Goal: Task Accomplishment & Management: Use online tool/utility

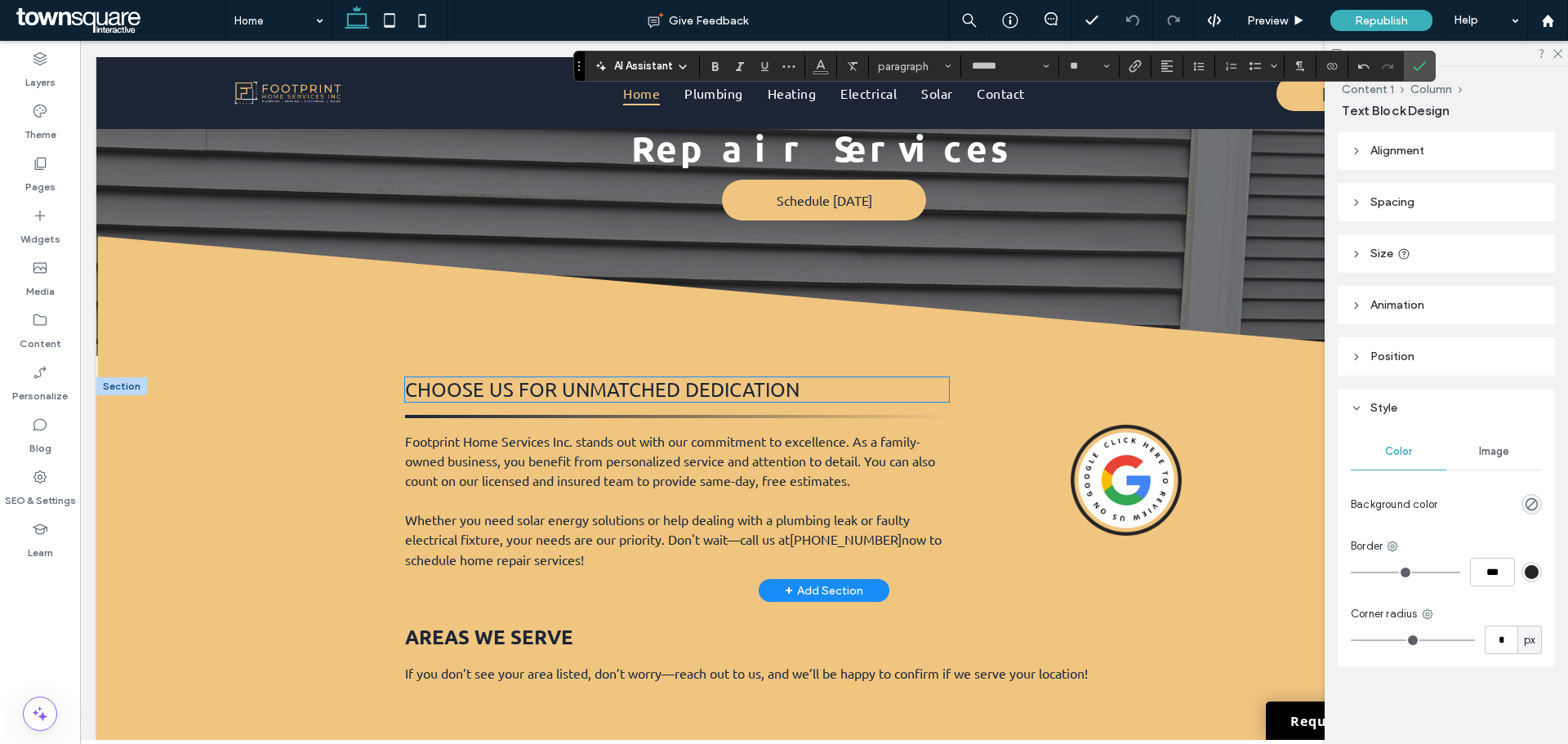
scroll to position [2163, 0]
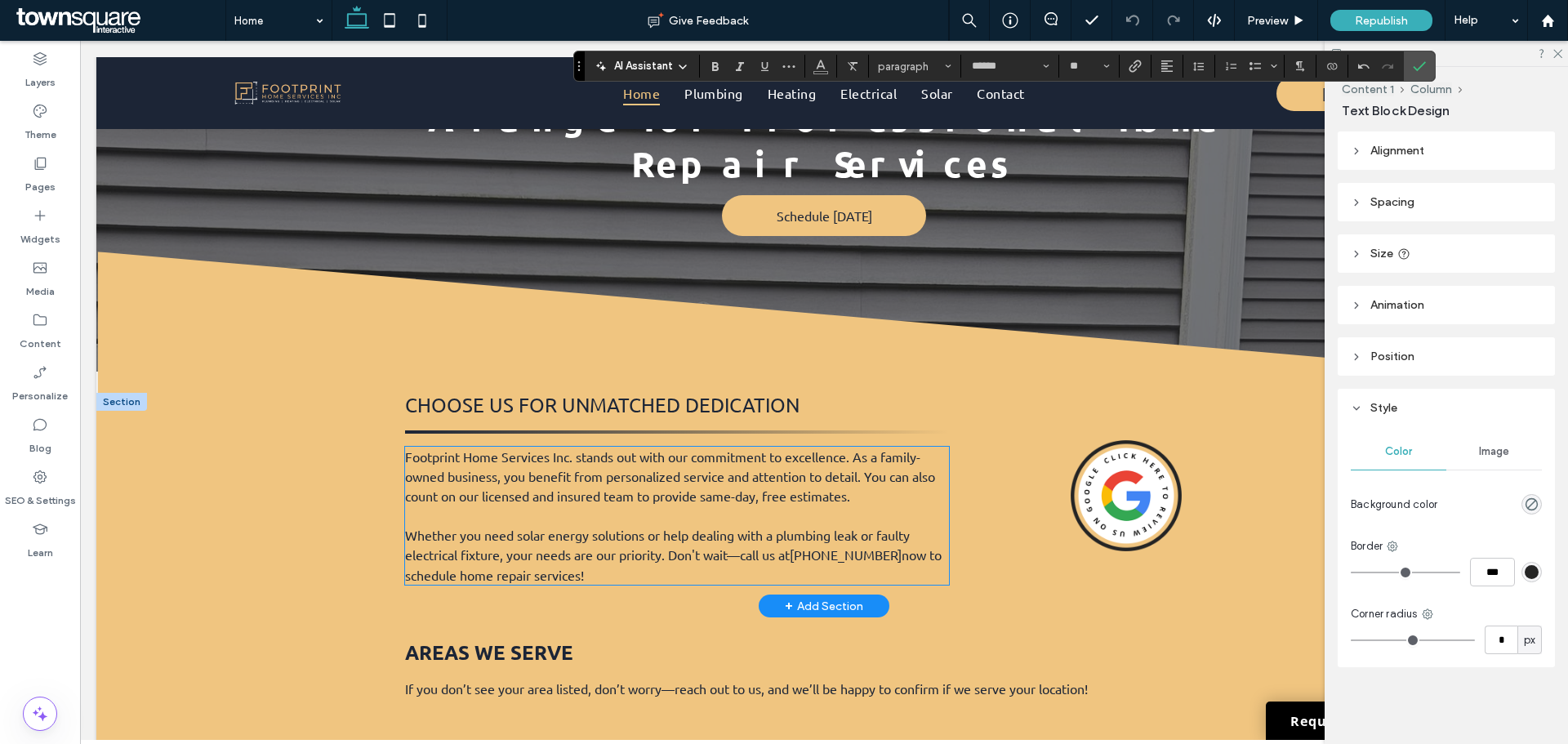
click at [627, 448] on span "Footprint Home Services Inc. stands out with our commitment to excellence. As a…" at bounding box center [670, 476] width 530 height 56
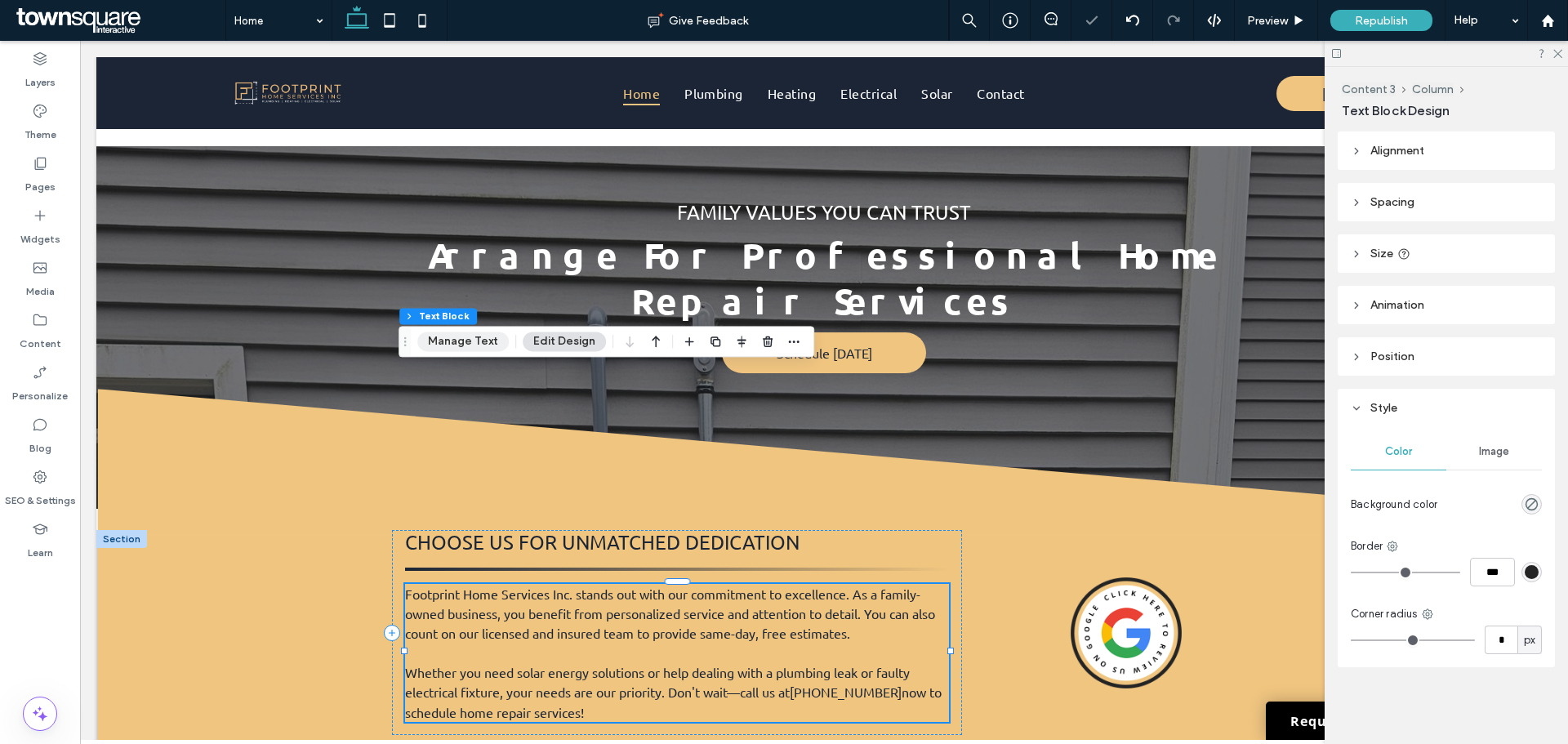
click at [457, 340] on button "Manage Text" at bounding box center [463, 341] width 91 height 19
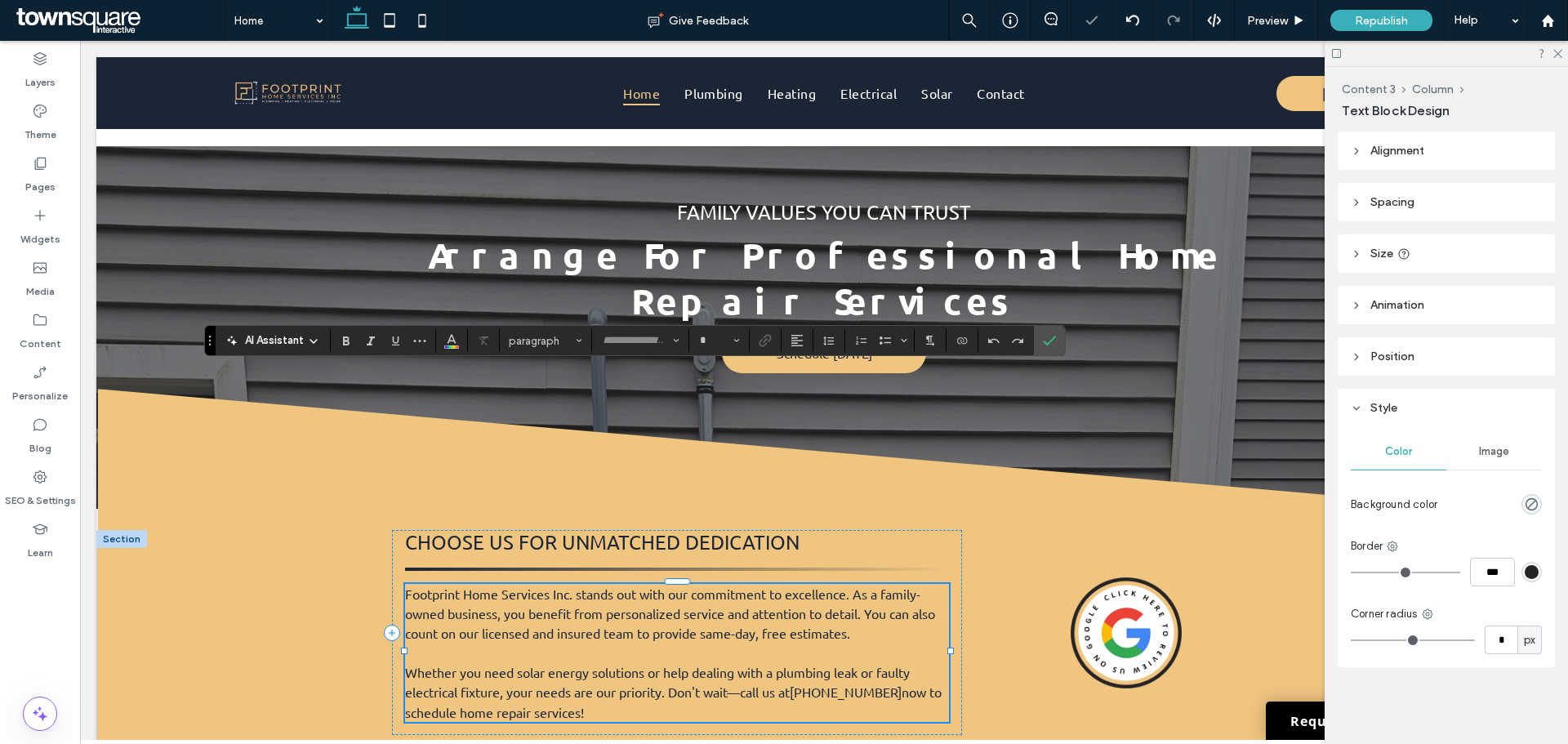
type input "******"
type input "**"
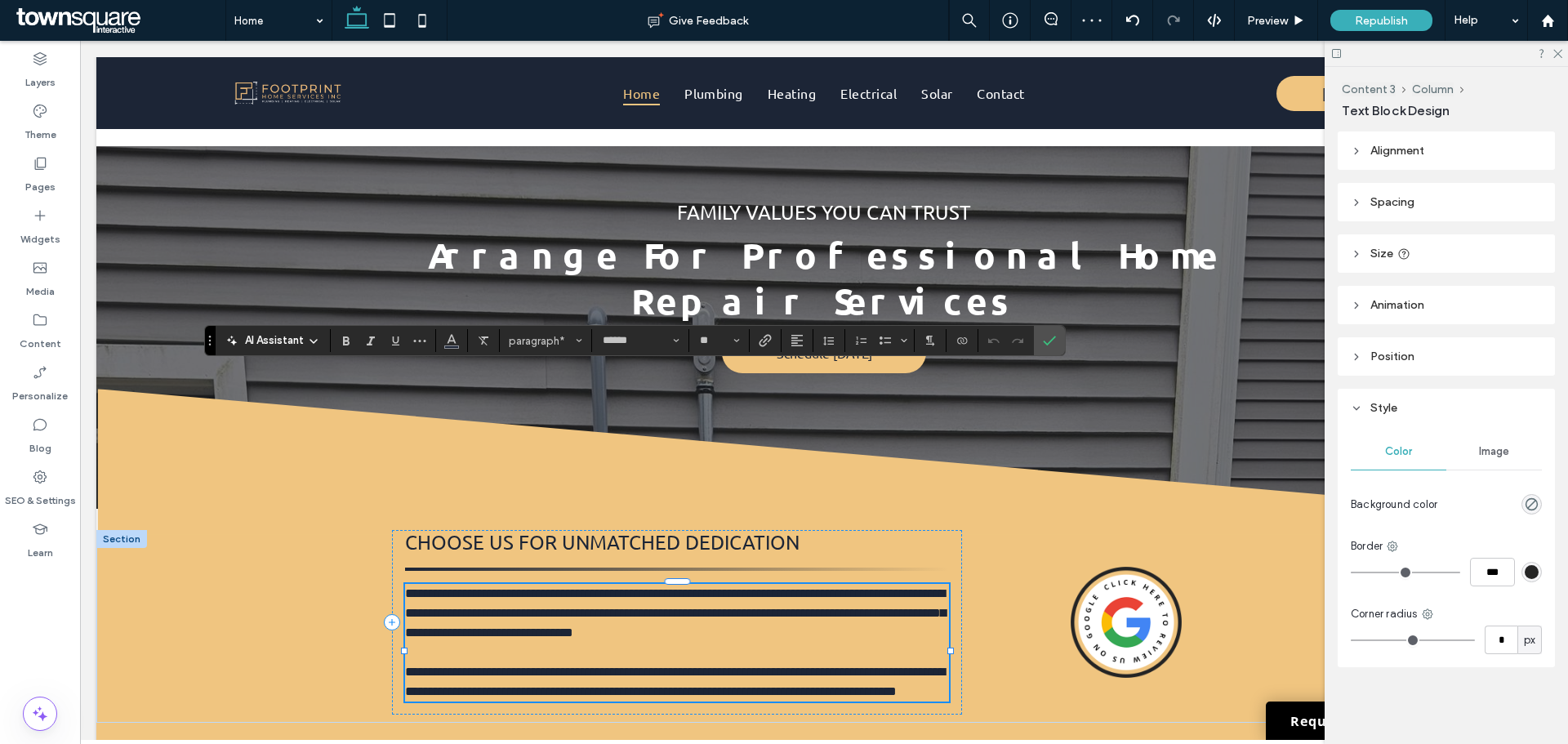
click at [262, 341] on span "AI Assistant" at bounding box center [274, 340] width 58 height 16
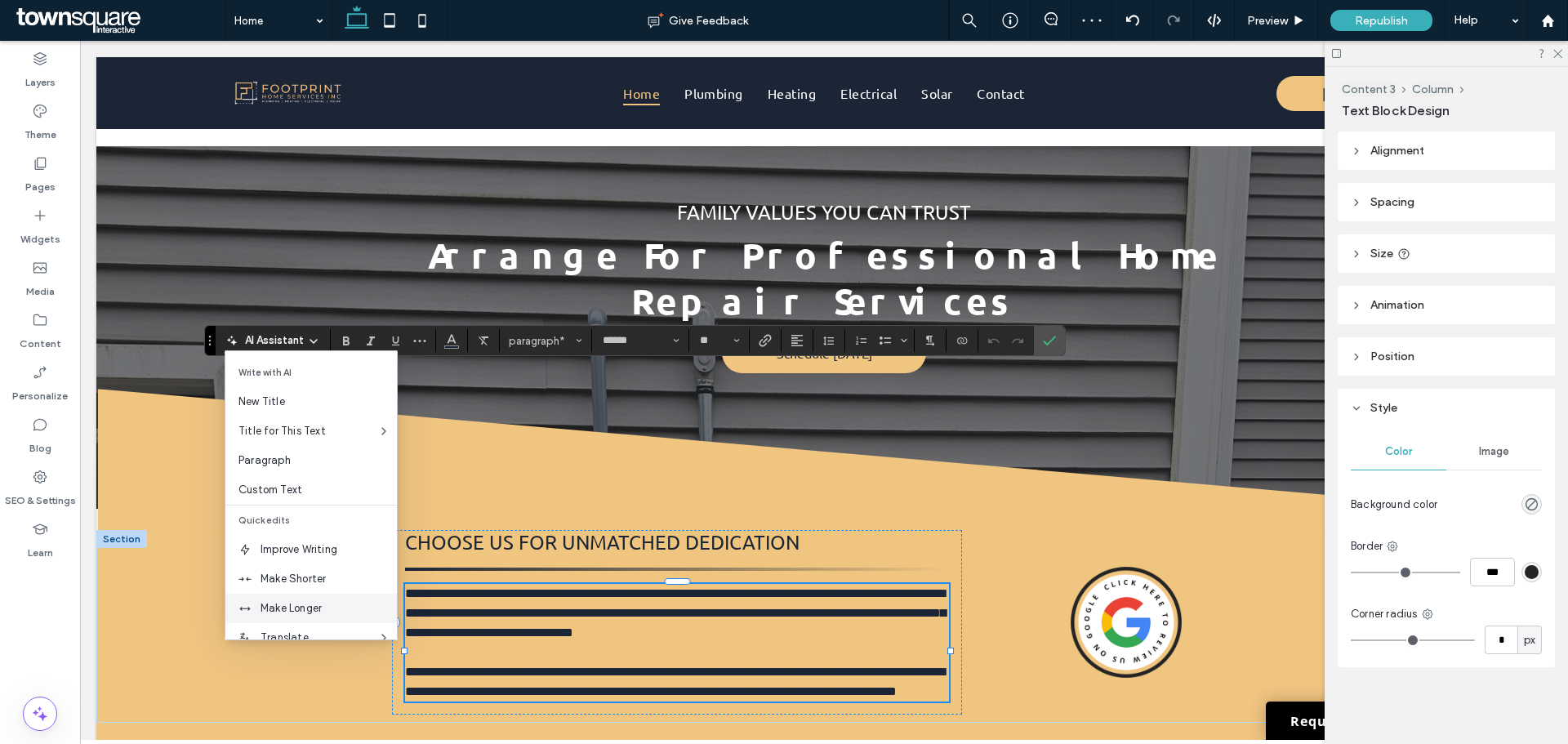
click at [296, 601] on span "Make Longer" at bounding box center [328, 608] width 136 height 16
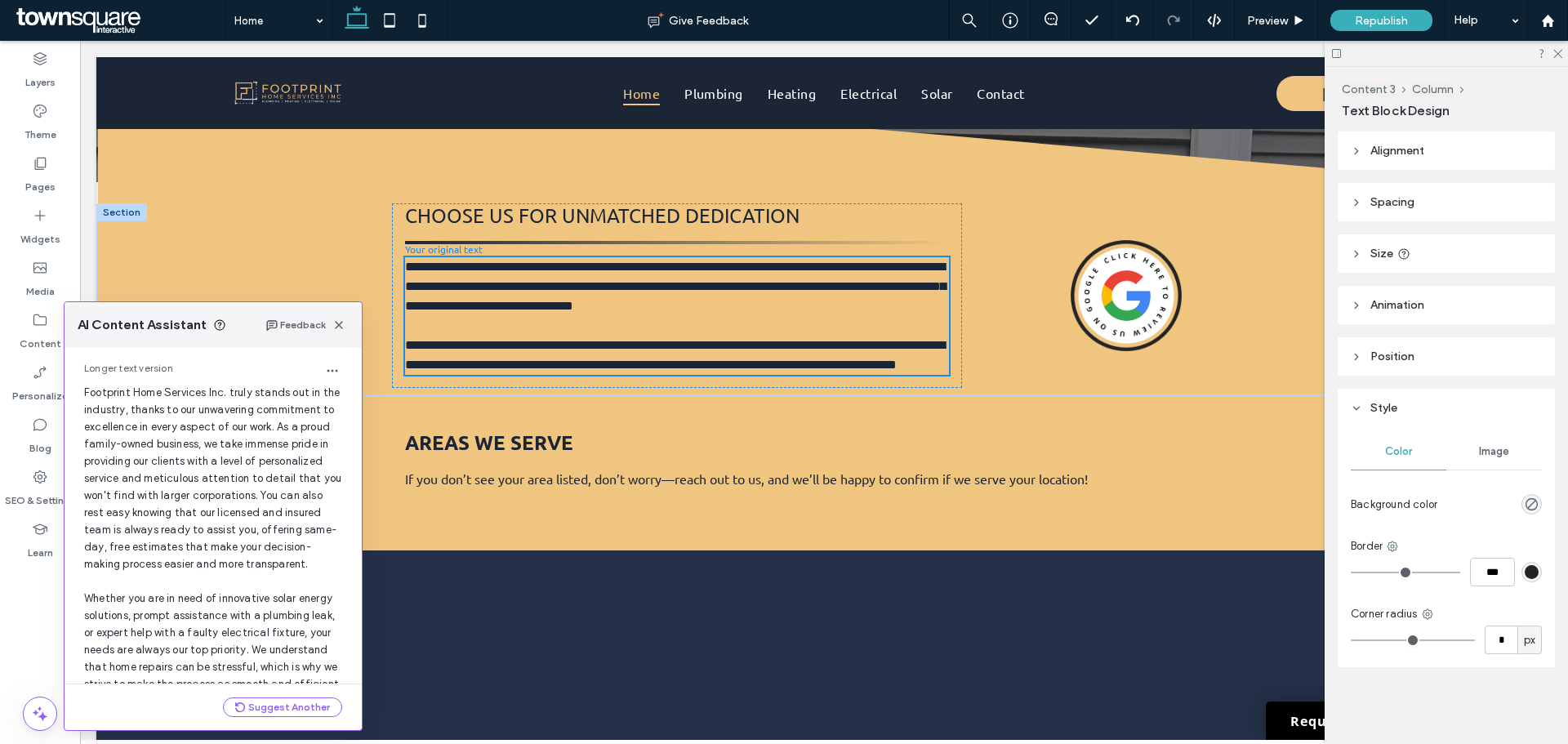
scroll to position [191, 0]
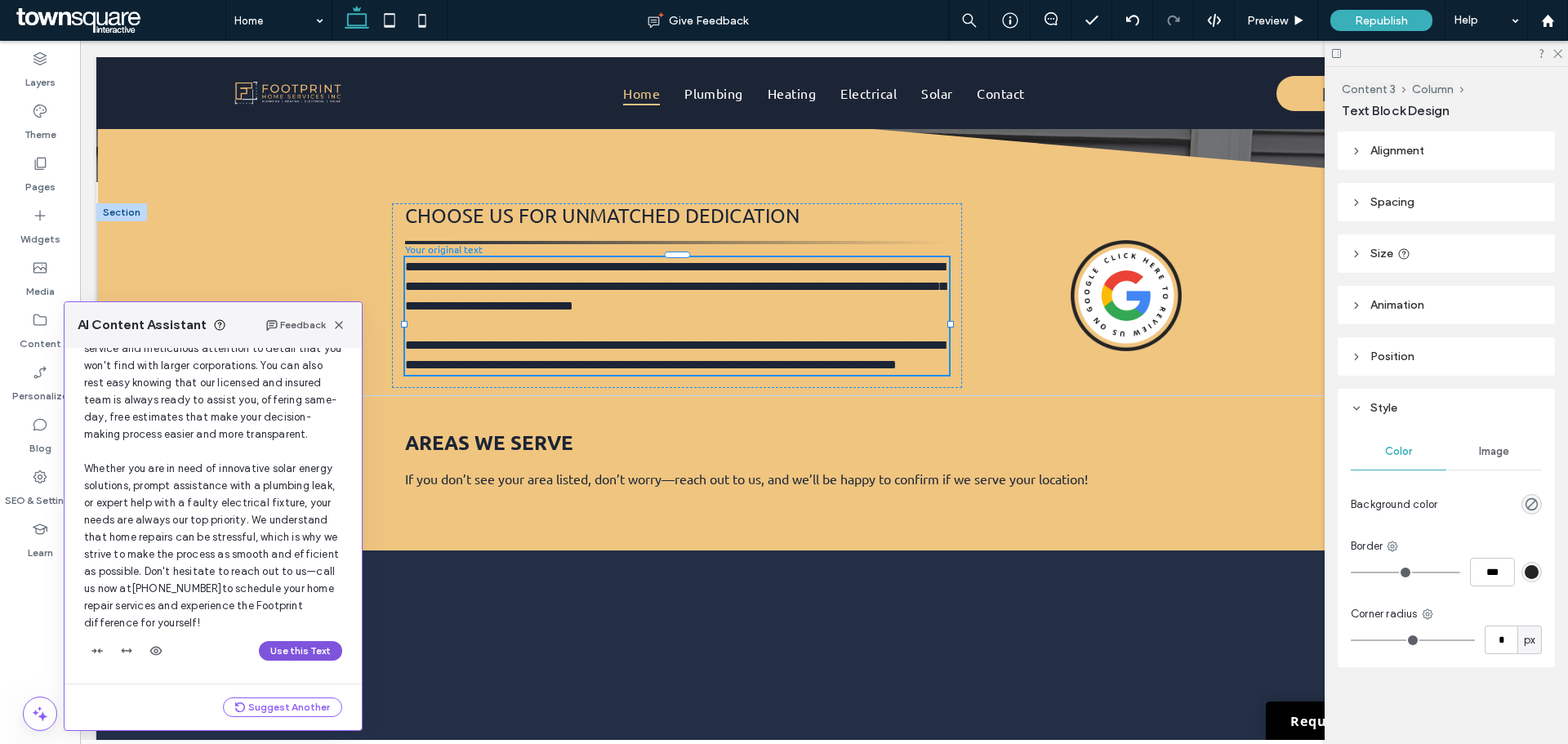
click at [294, 658] on button "Use this Text" at bounding box center [301, 651] width 83 height 19
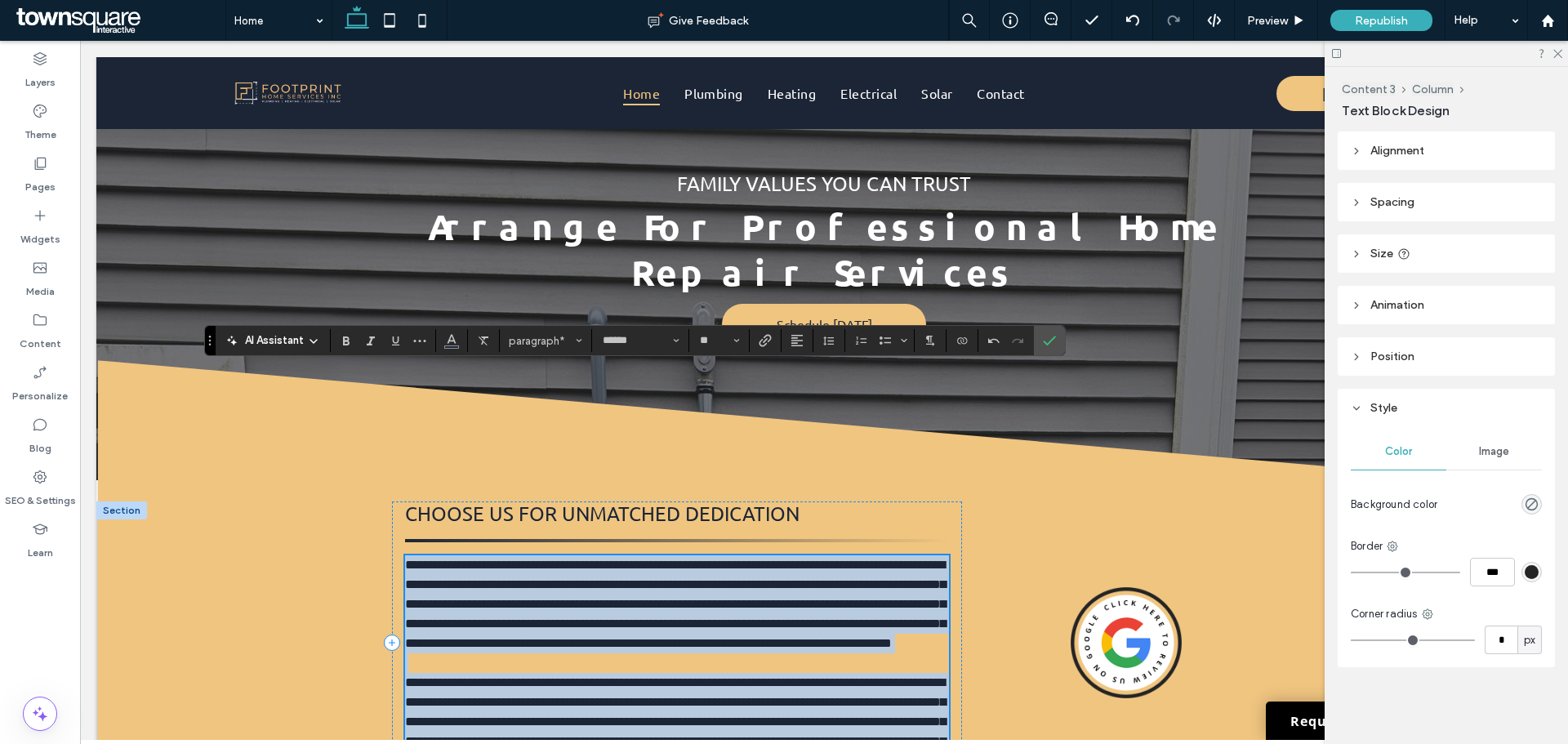
scroll to position [2163, 0]
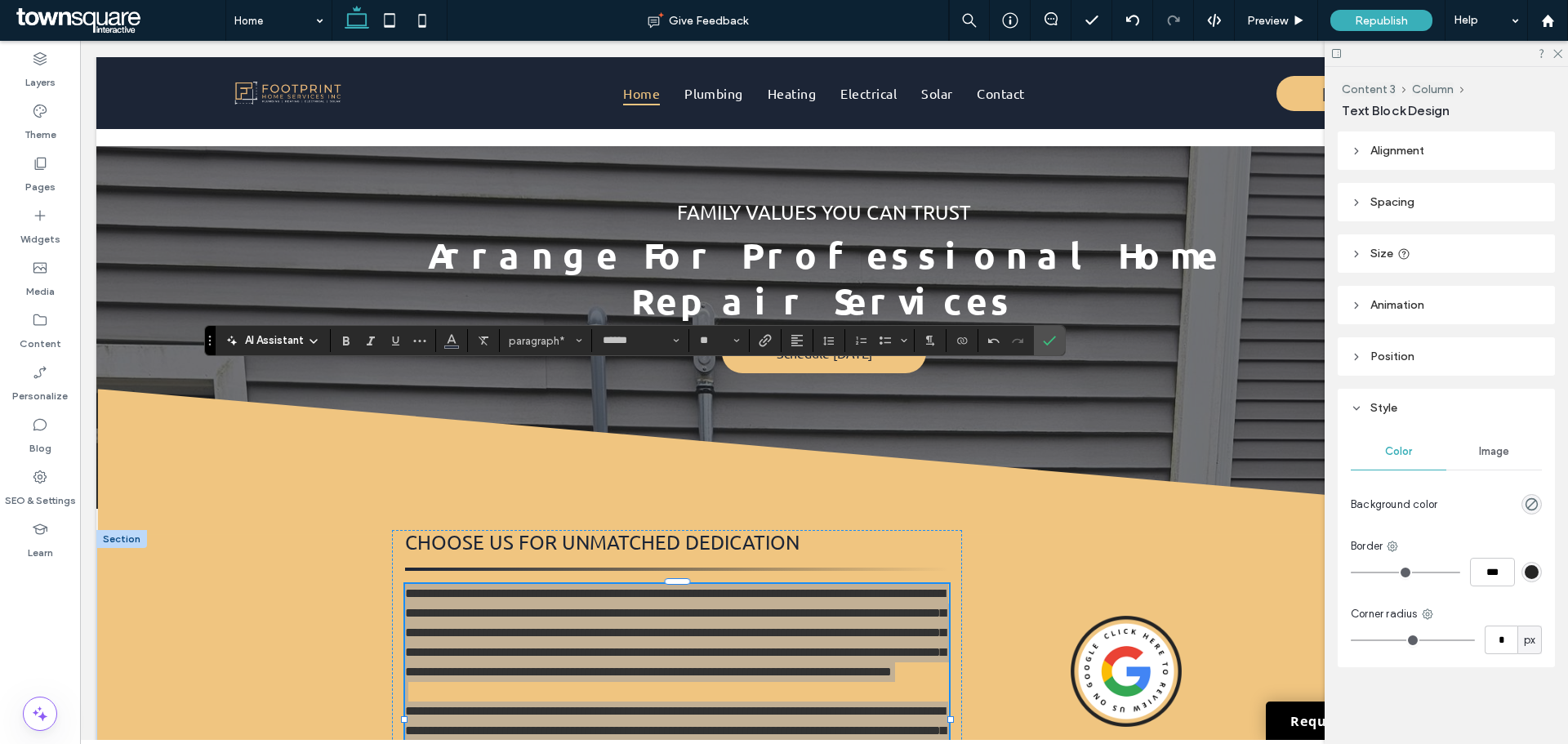
click at [281, 339] on span "AI Assistant" at bounding box center [274, 340] width 58 height 16
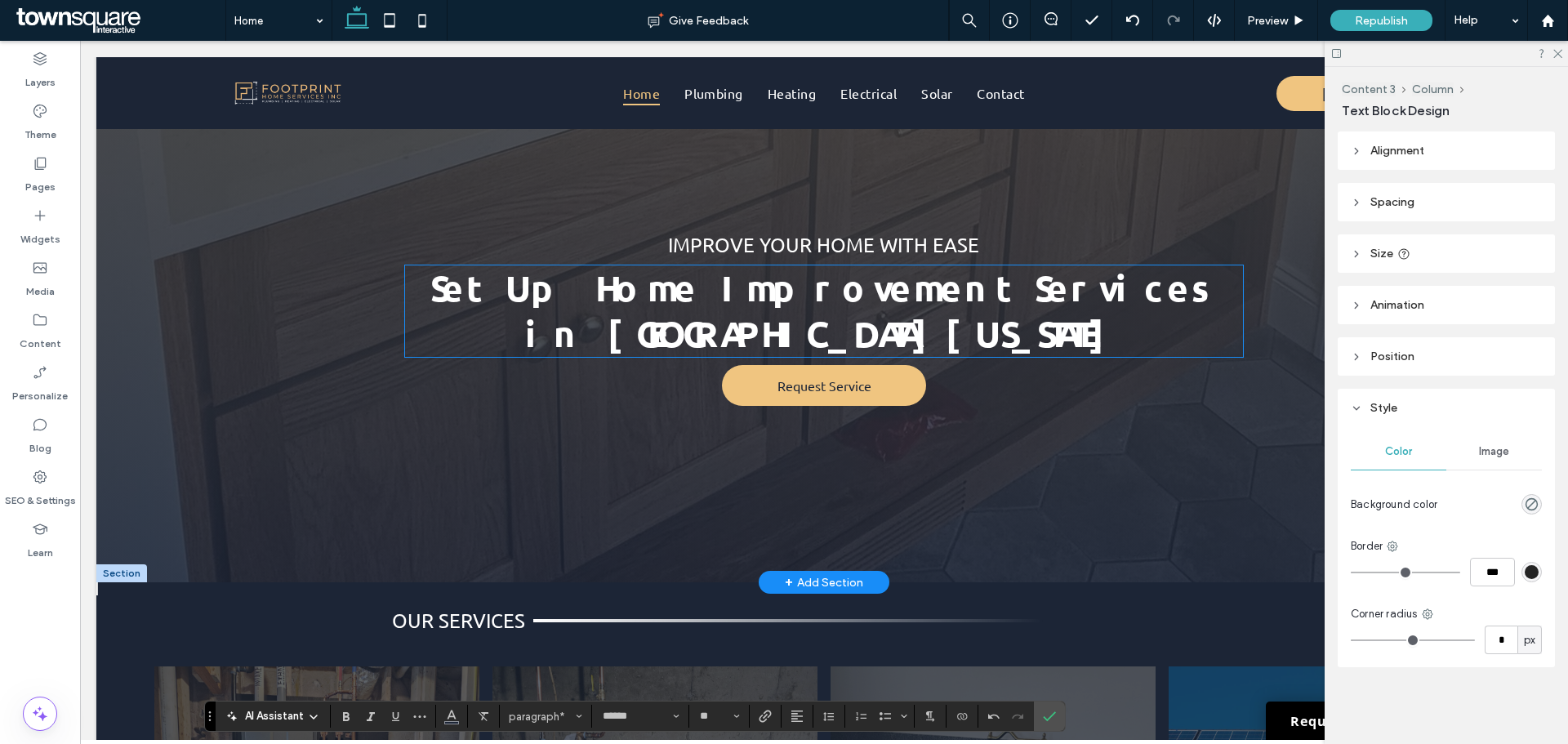
scroll to position [40, 0]
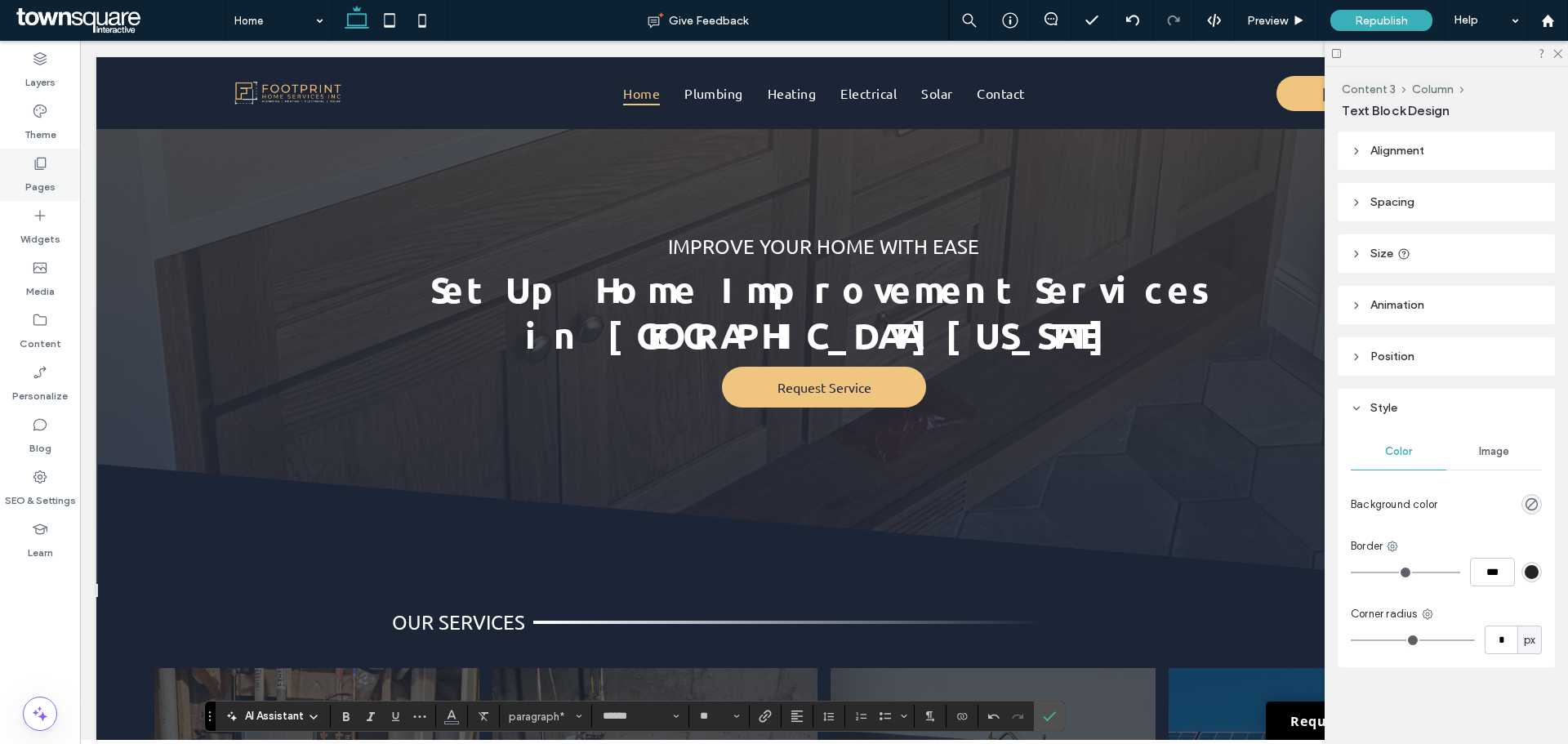
click at [34, 183] on label "Pages" at bounding box center [41, 182] width 30 height 23
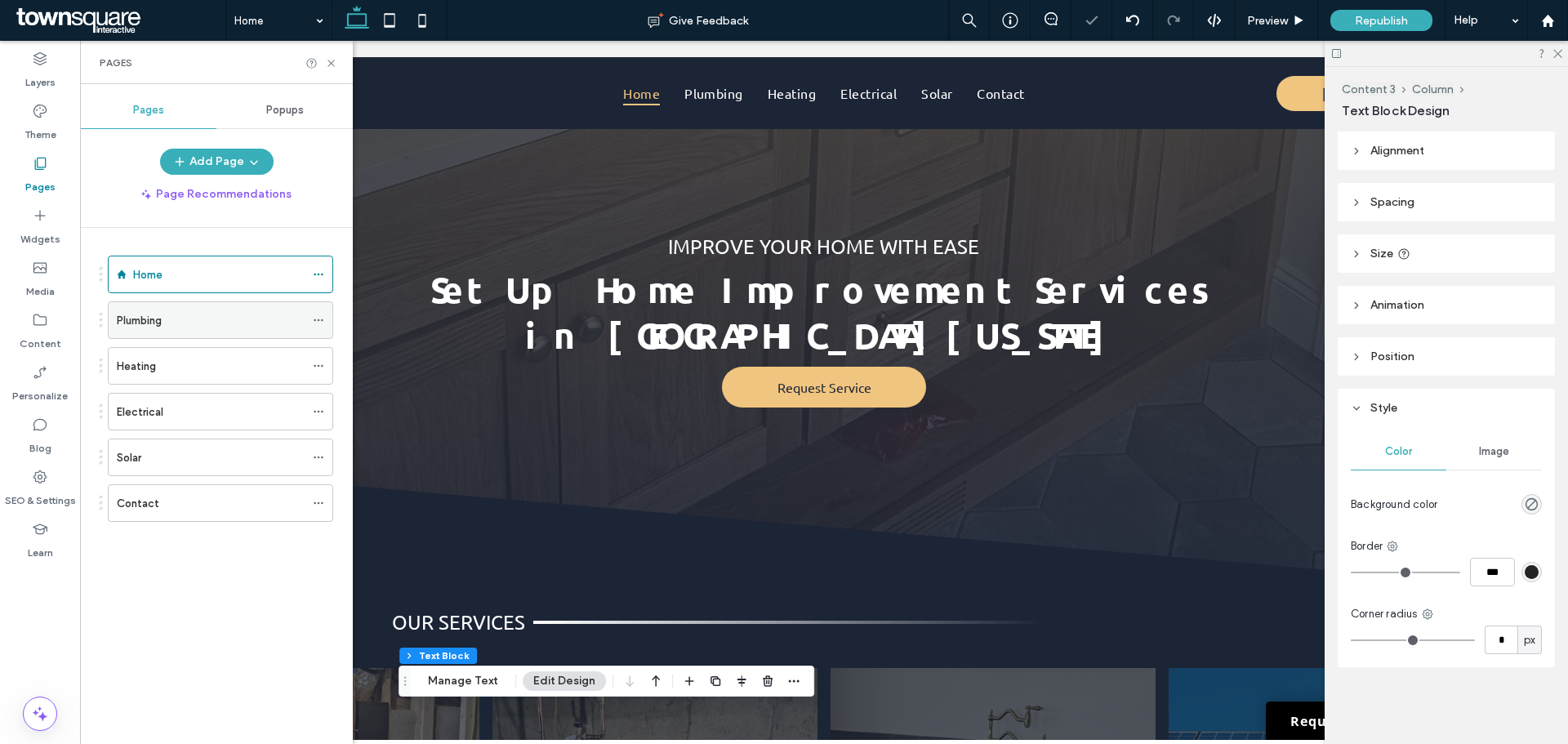
click at [205, 328] on div "Plumbing" at bounding box center [211, 320] width 188 height 17
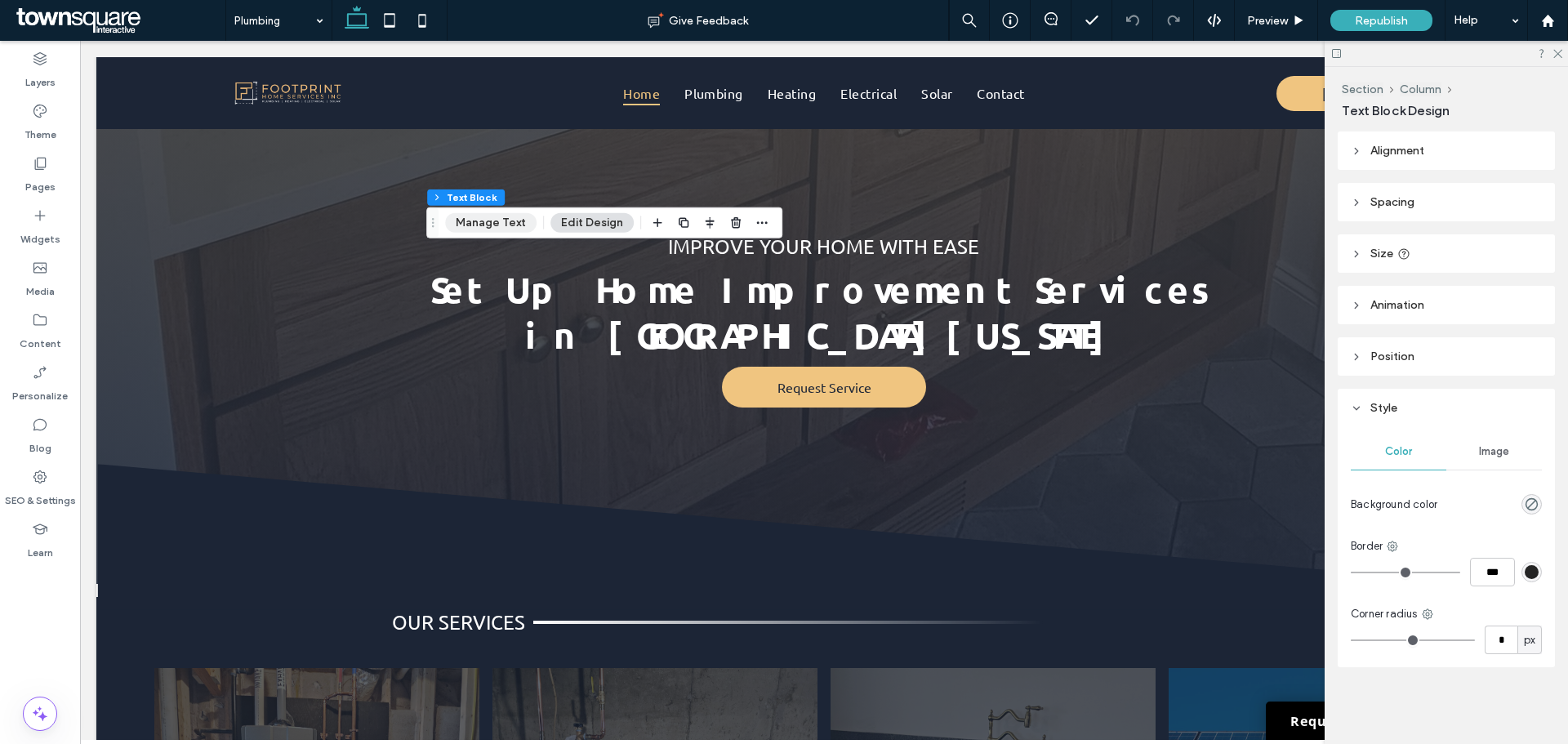
click at [496, 226] on button "Manage Text" at bounding box center [490, 223] width 91 height 19
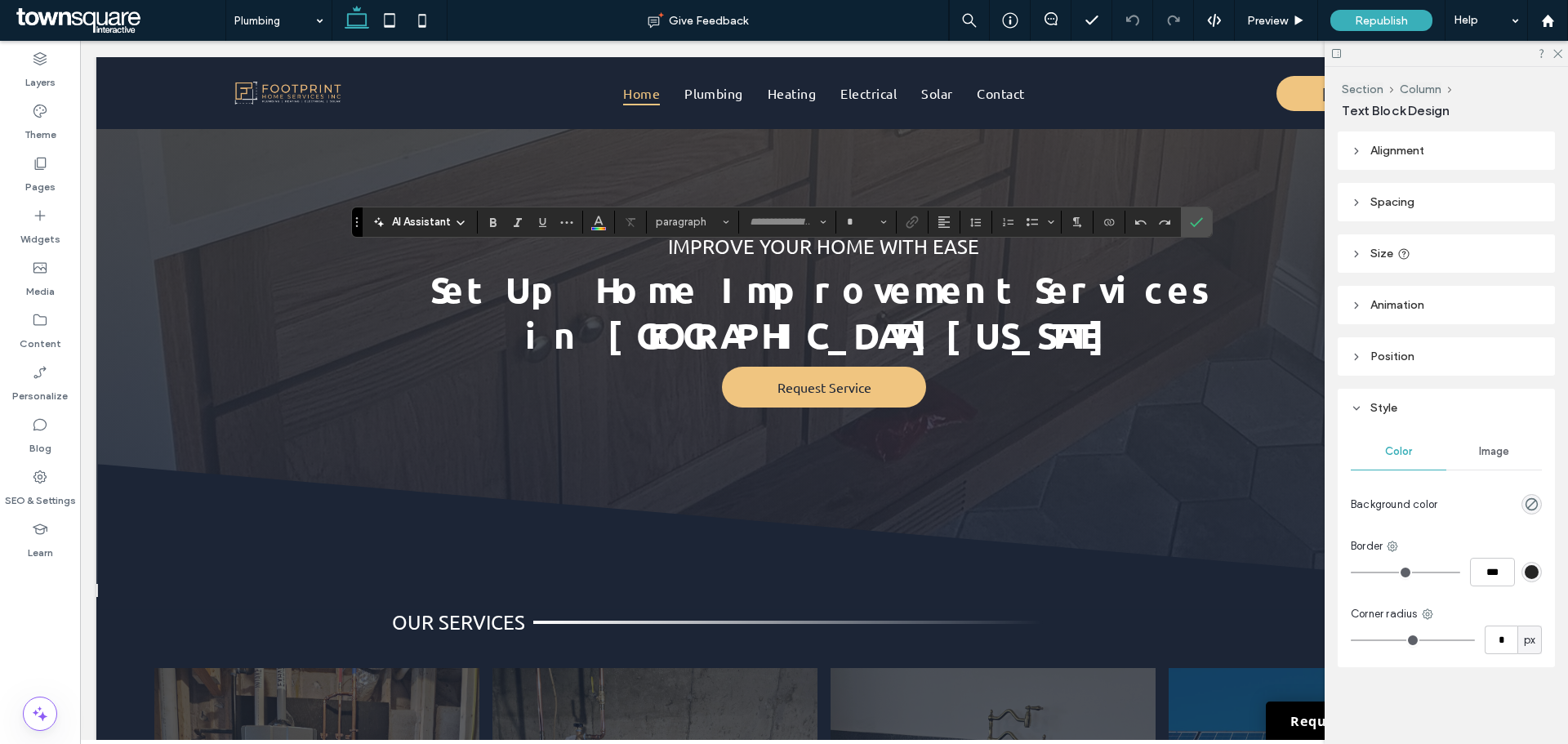
type input "******"
type input "**"
click at [419, 225] on span "AI Assistant" at bounding box center [421, 222] width 58 height 16
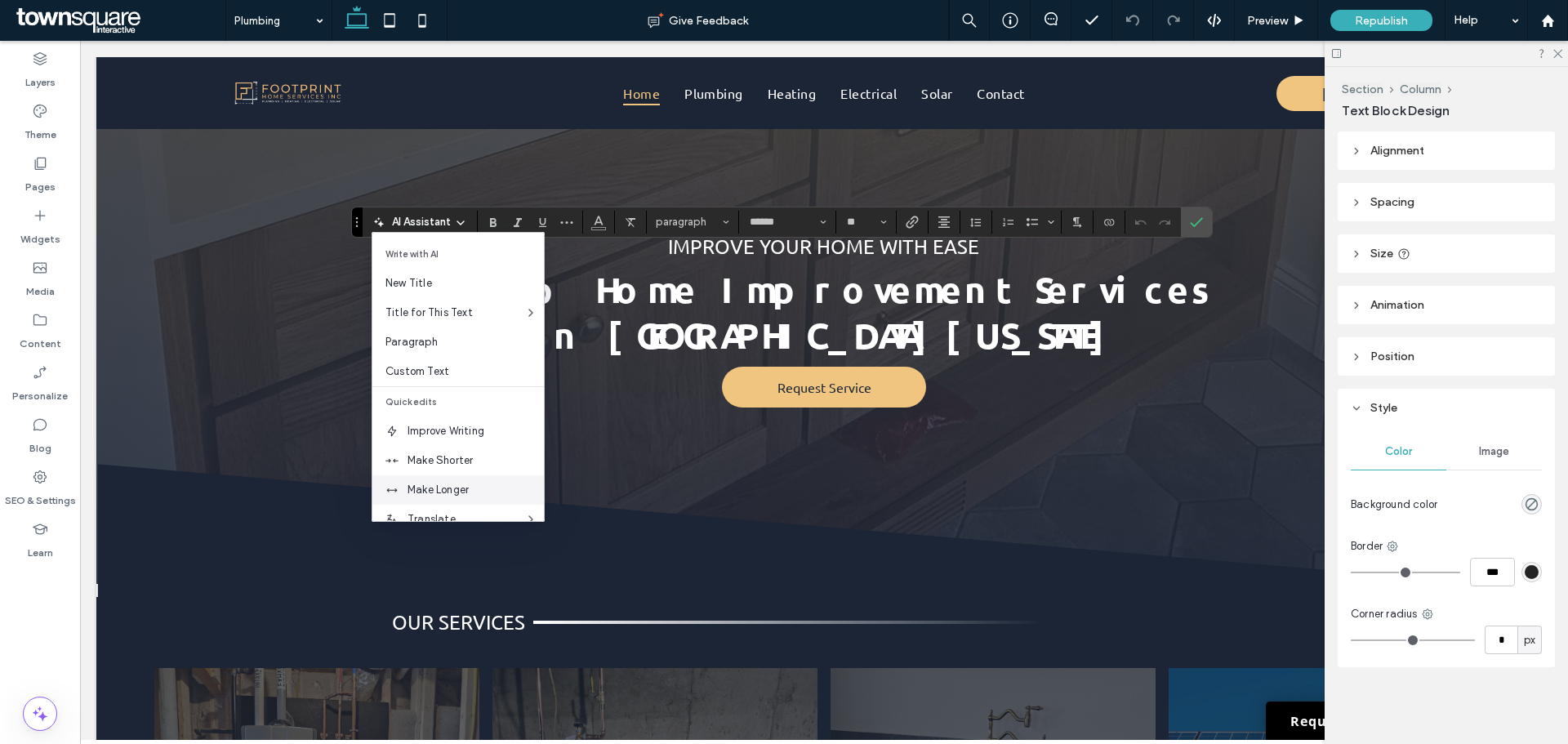
click at [412, 484] on span "Make Longer" at bounding box center [475, 490] width 136 height 16
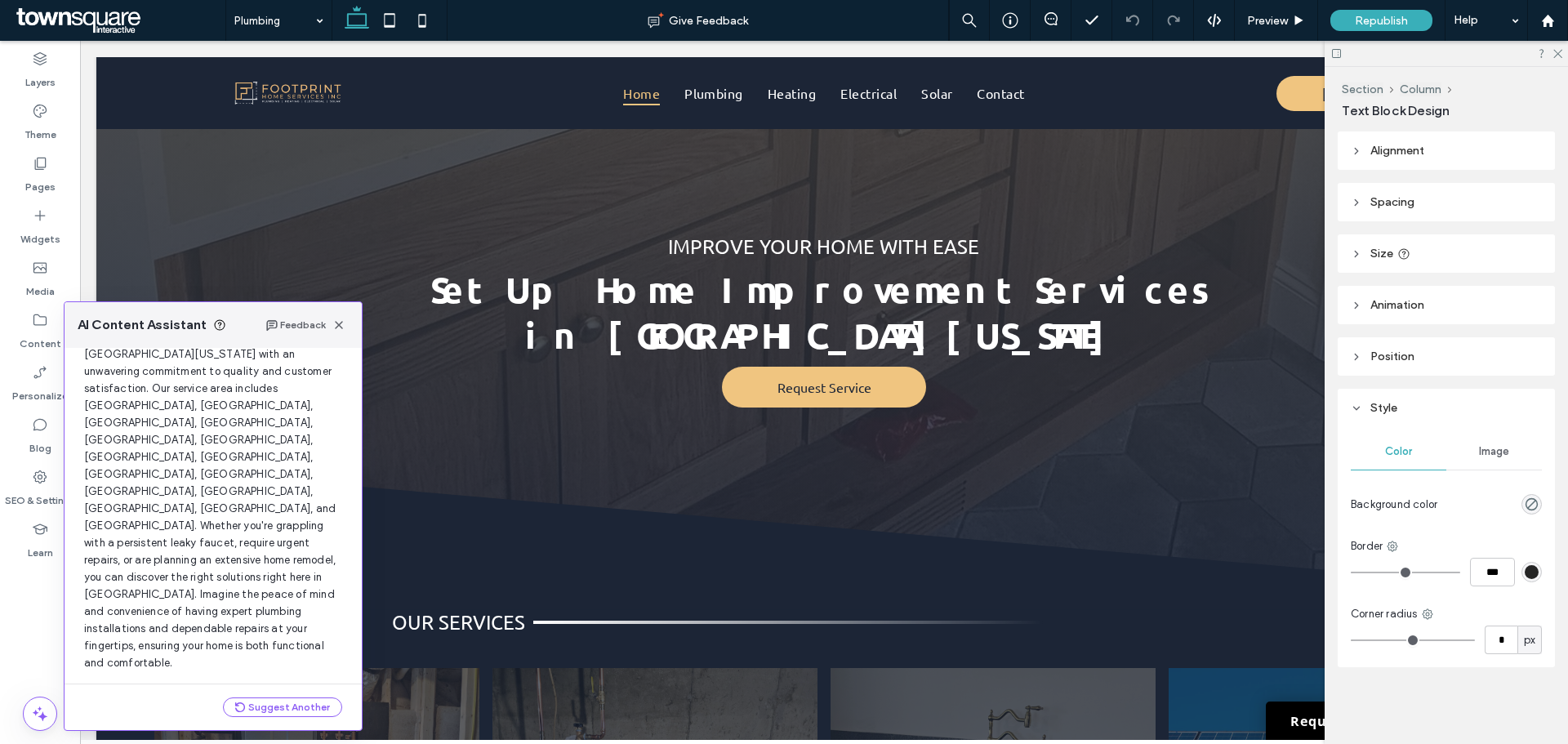
scroll to position [191, 0]
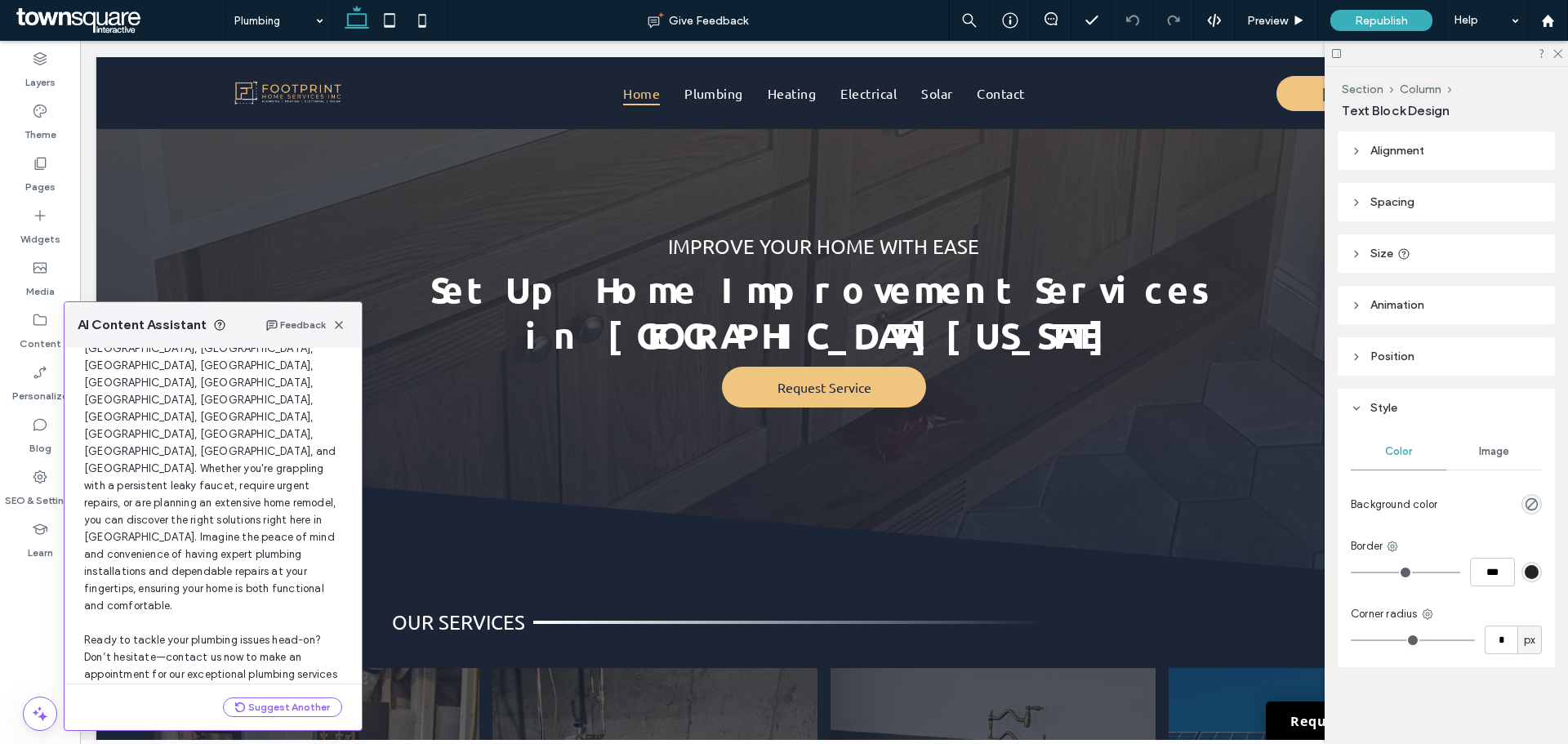
click at [269, 710] on button "Use this Text" at bounding box center [301, 719] width 83 height 19
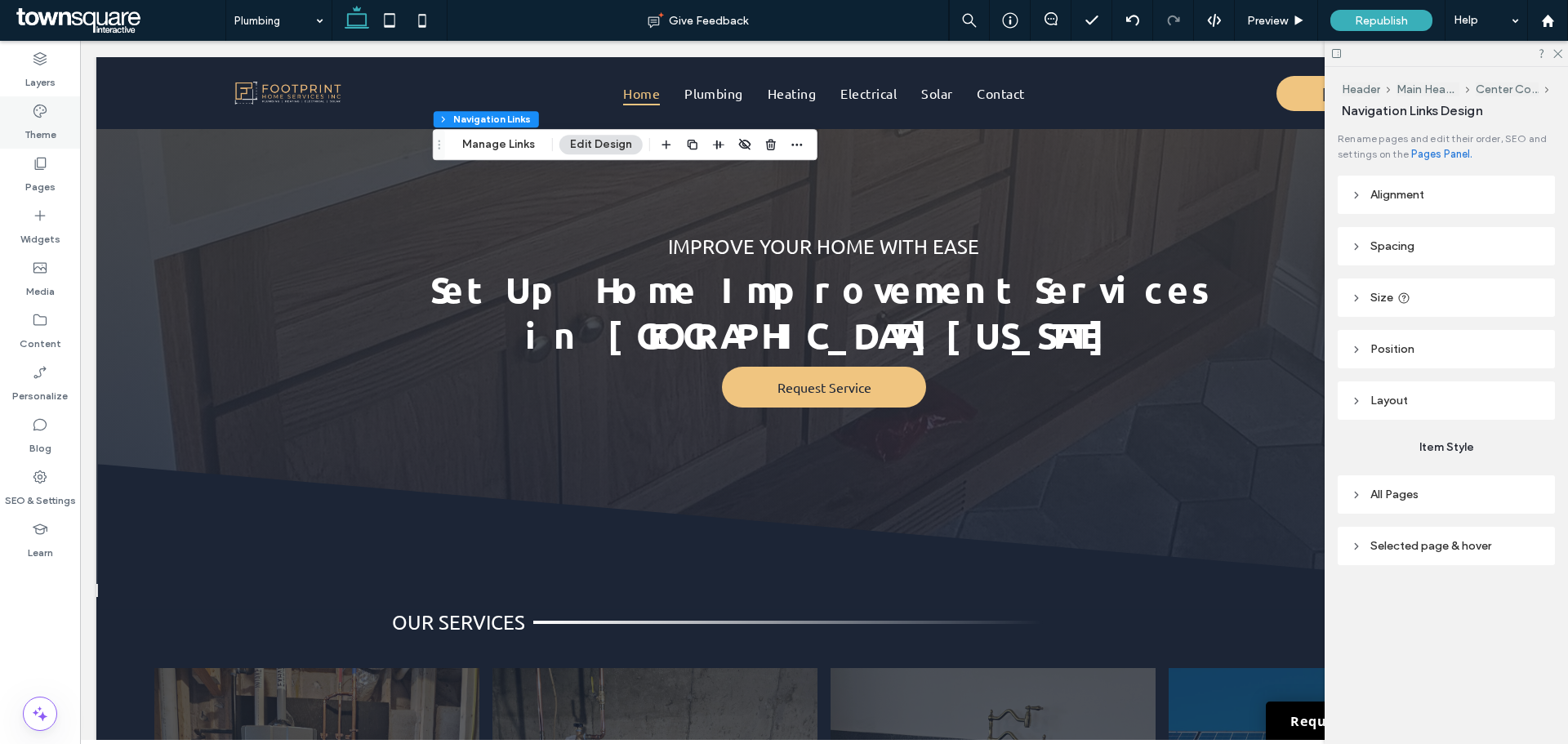
click at [51, 126] on label "Theme" at bounding box center [41, 130] width 32 height 23
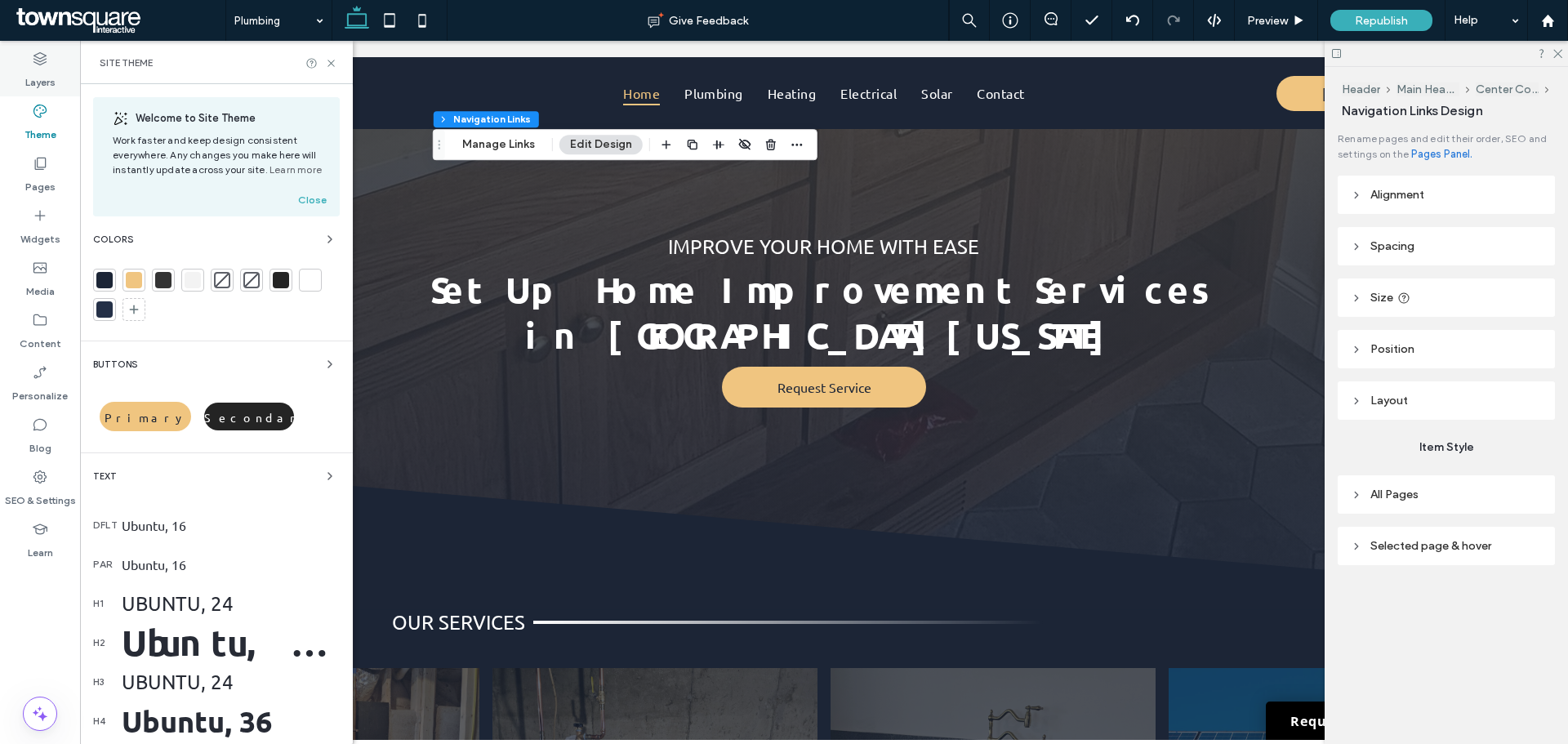
click at [56, 81] on div "Layers" at bounding box center [40, 70] width 80 height 53
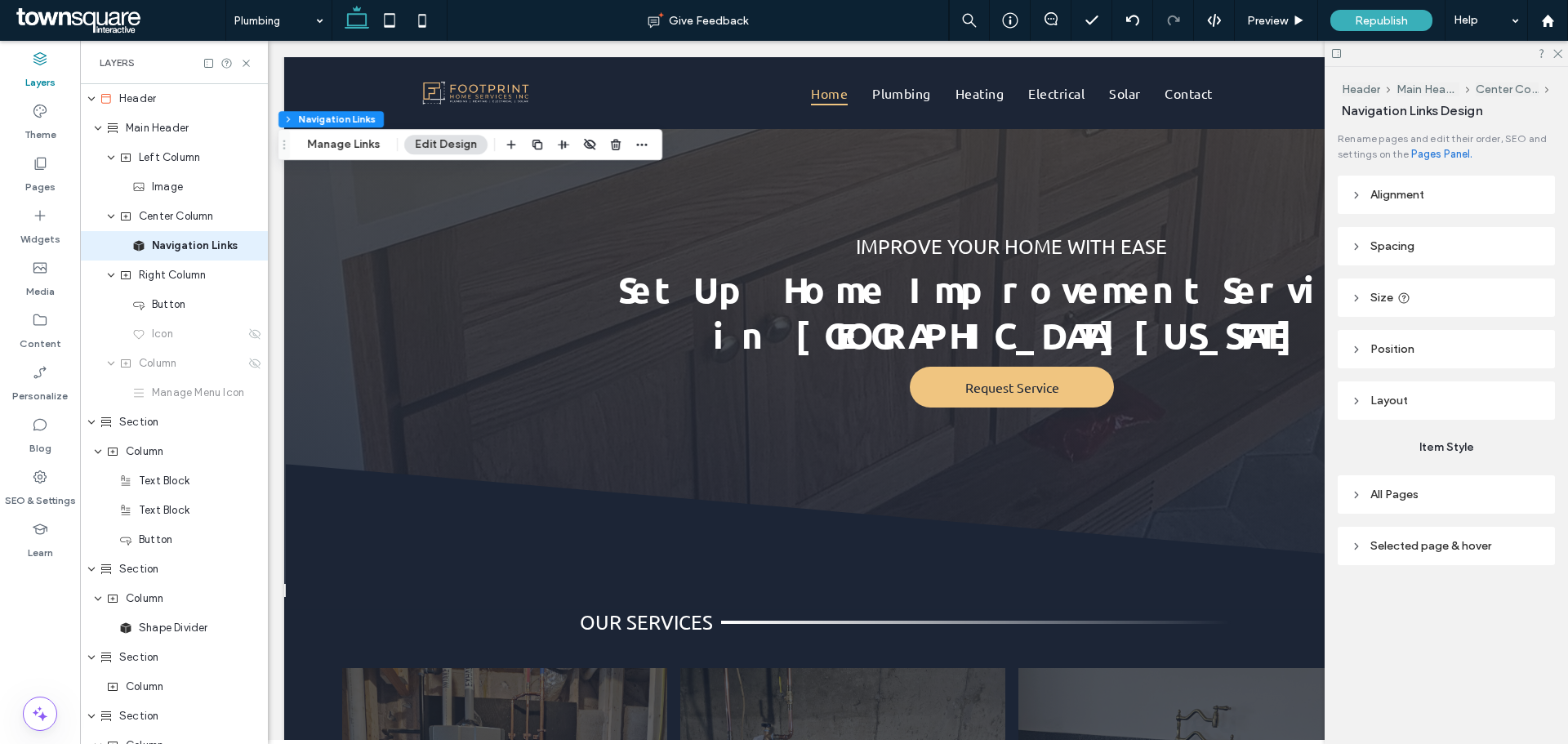
scroll to position [0, 431]
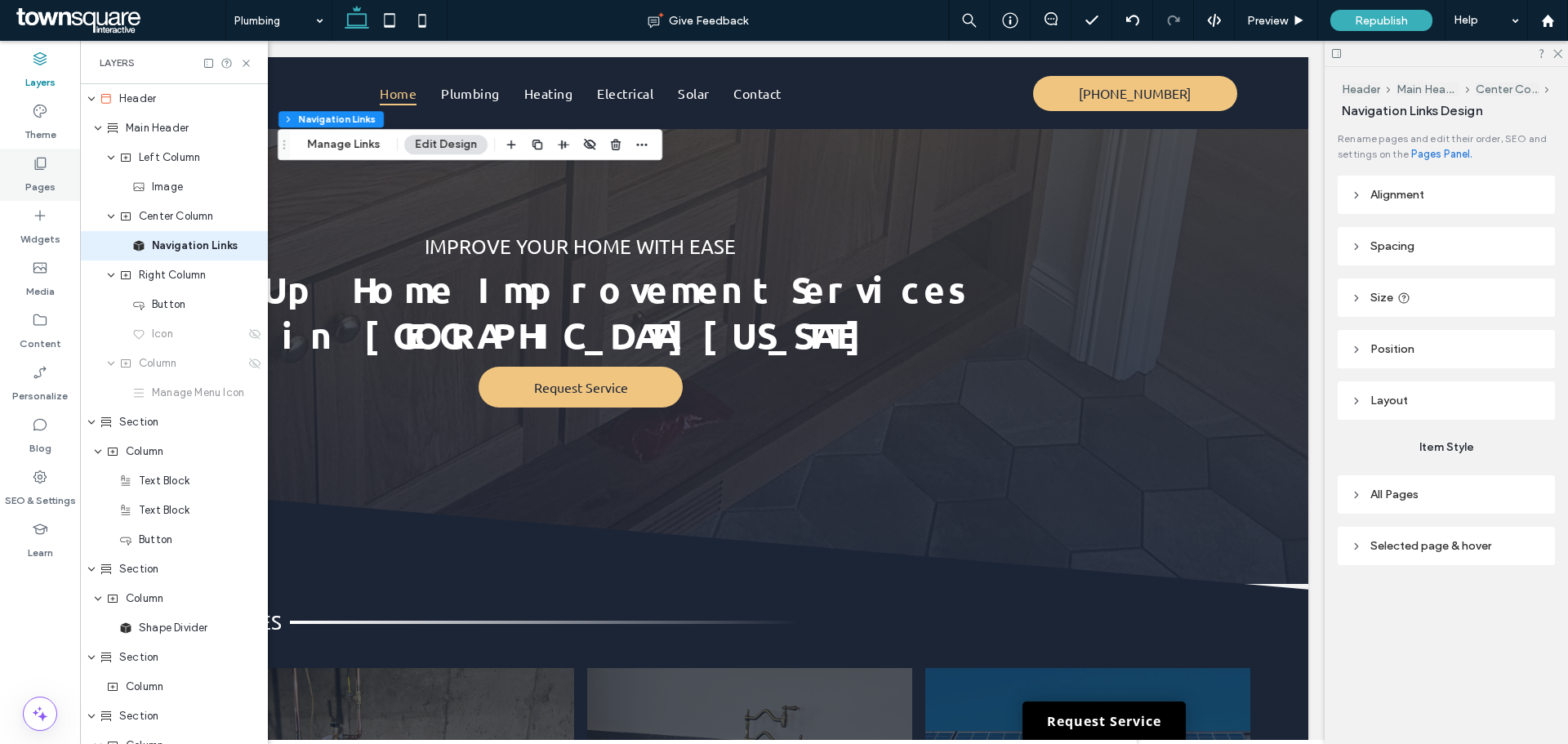
click at [50, 187] on label "Pages" at bounding box center [41, 182] width 30 height 23
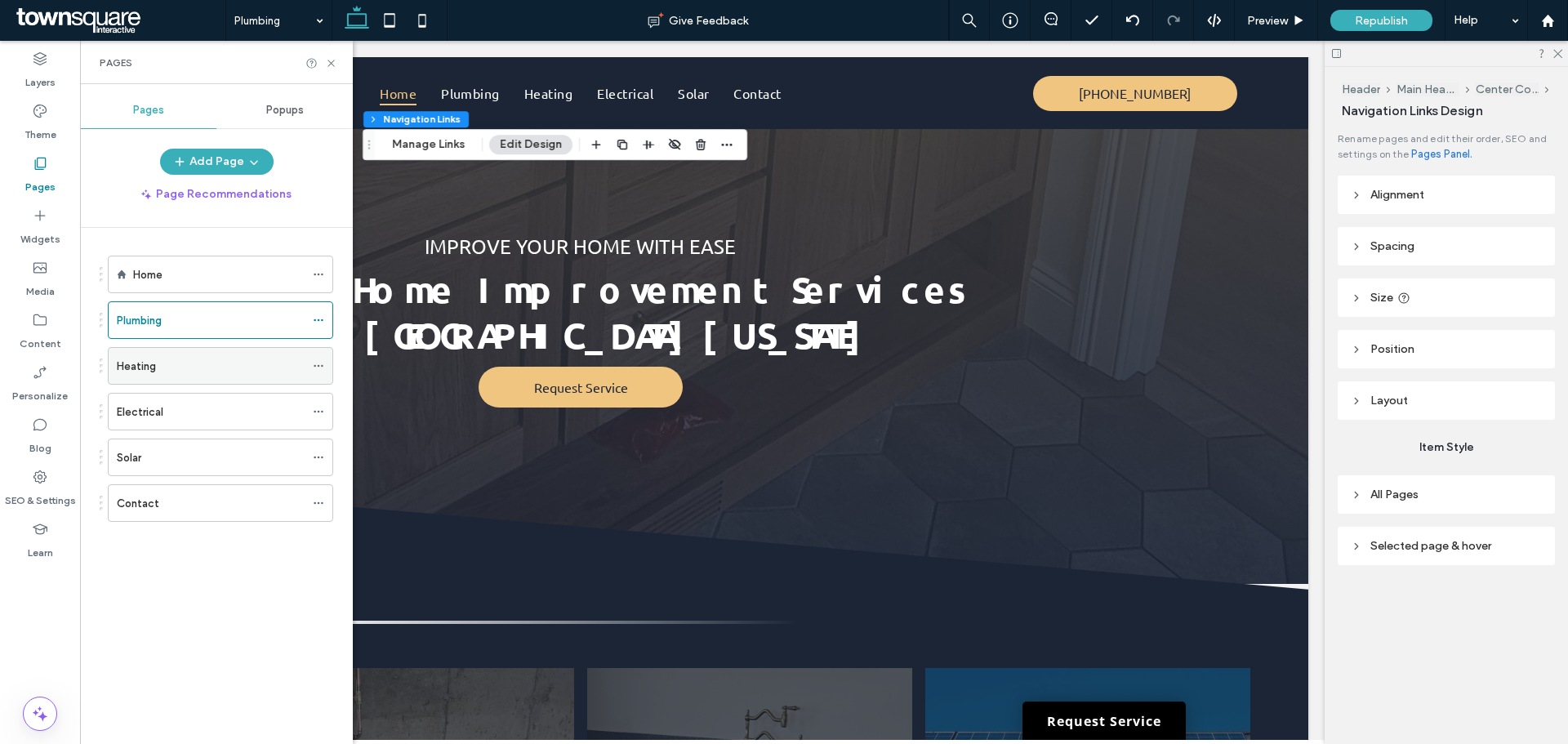
click at [185, 353] on div "Heating" at bounding box center [211, 366] width 188 height 36
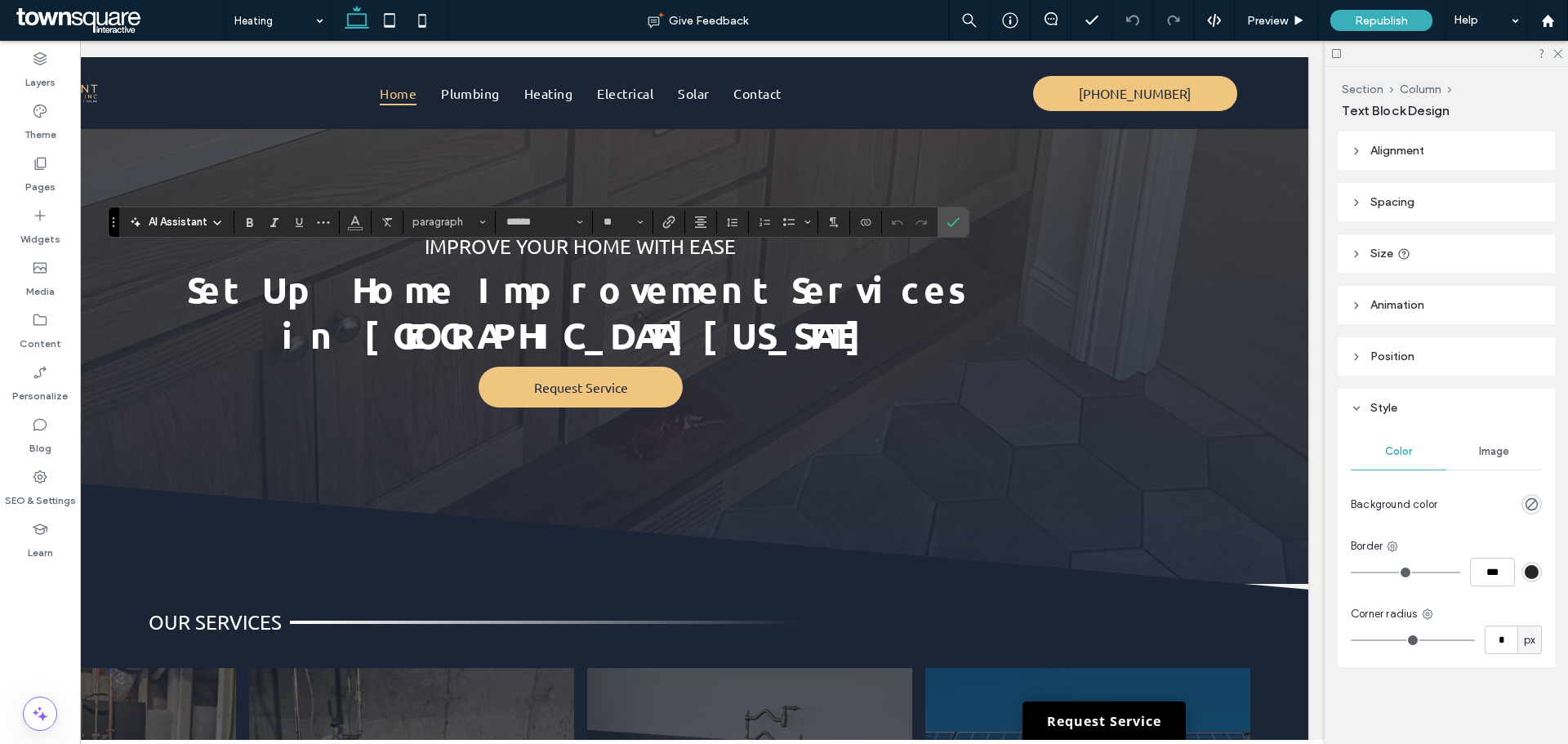
click at [175, 218] on span "AI Assistant" at bounding box center [177, 222] width 58 height 16
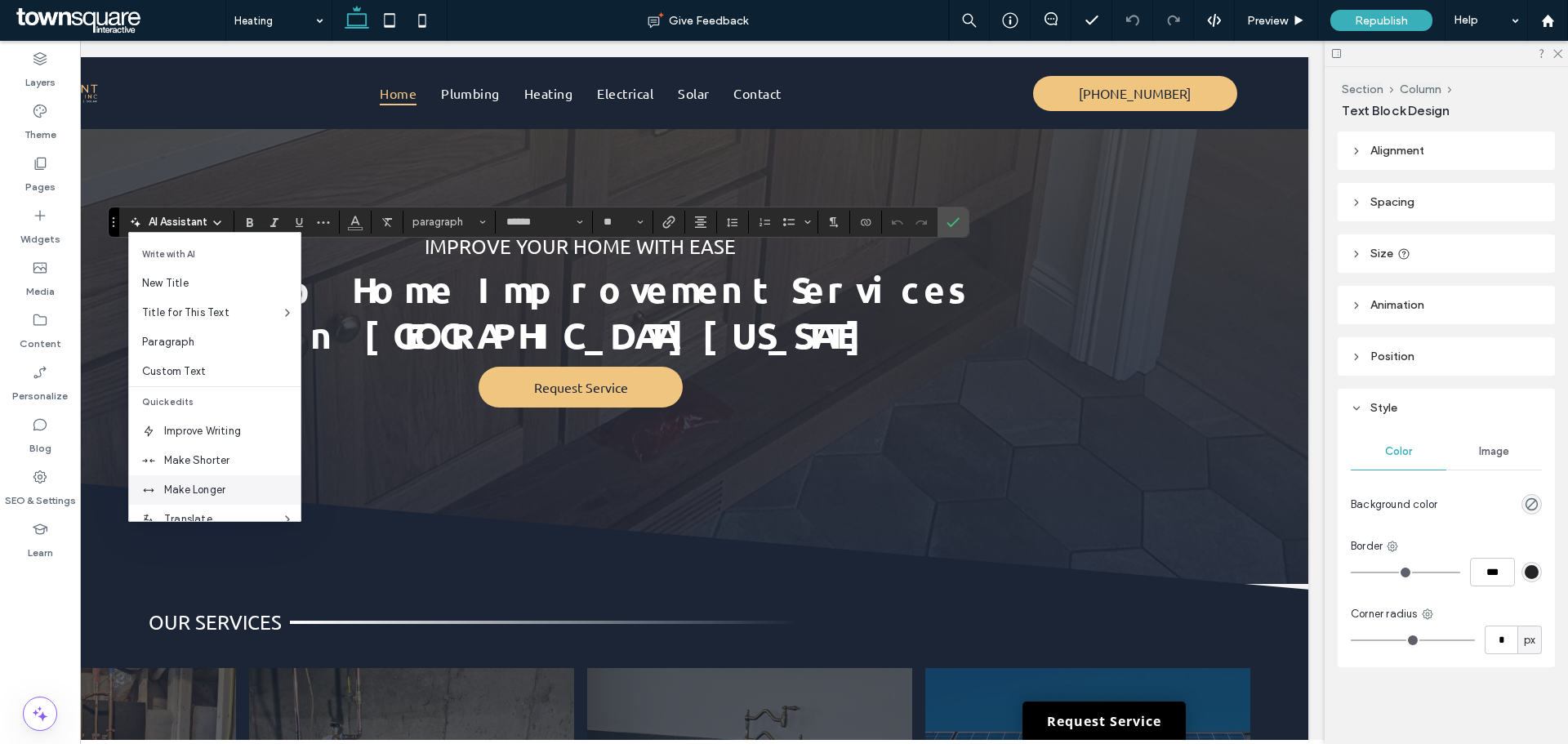
click at [192, 489] on span "Make Longer" at bounding box center [232, 490] width 136 height 16
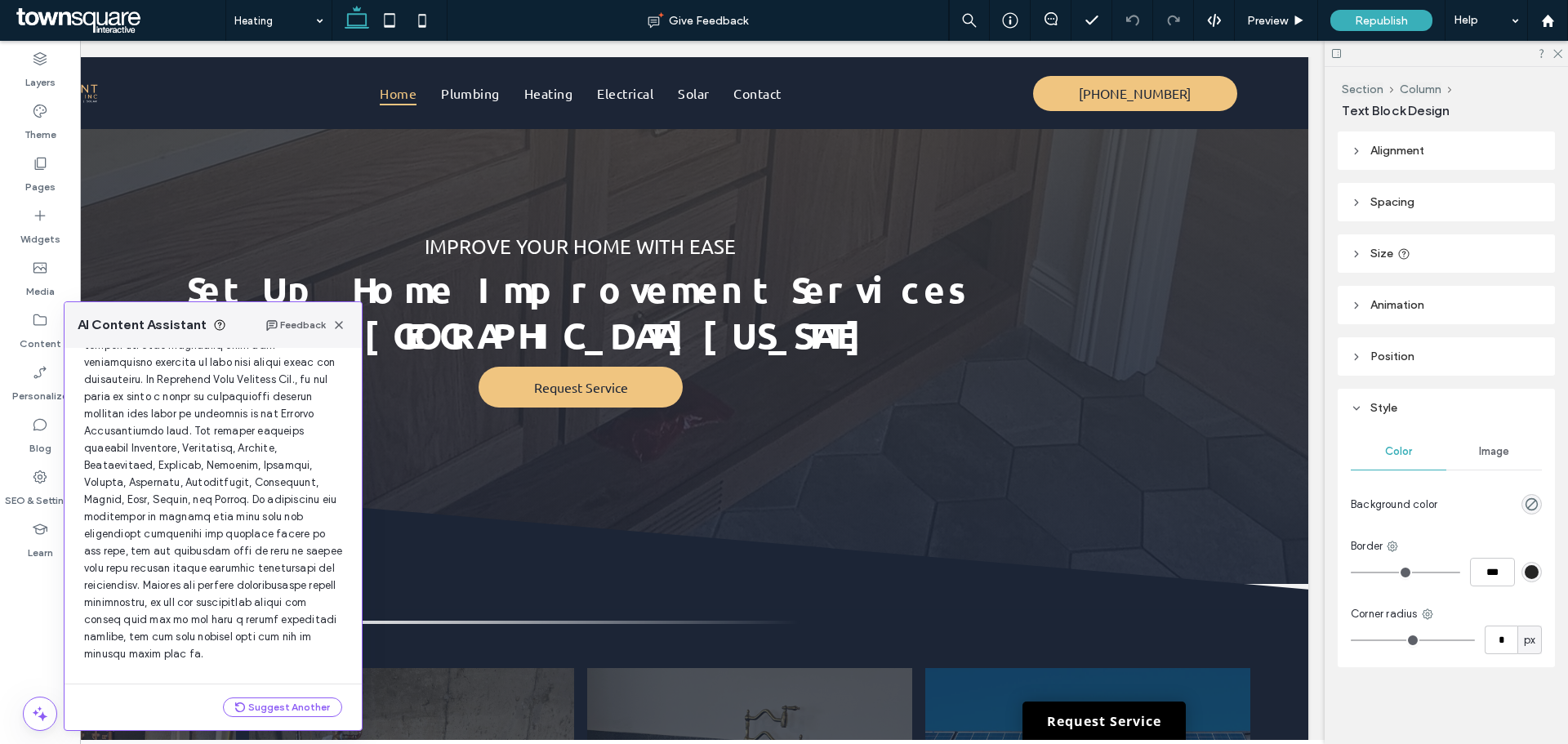
scroll to position [242, 0]
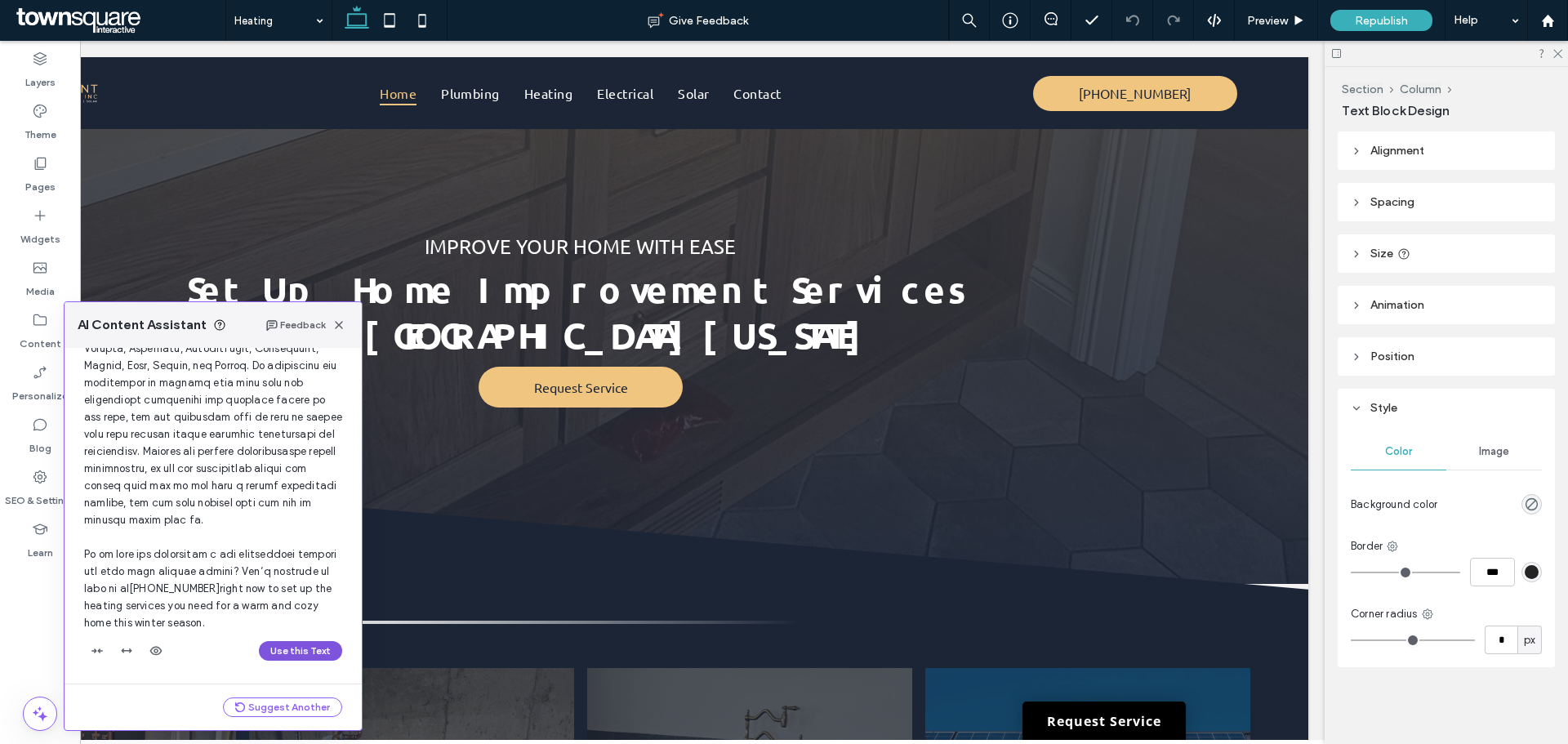
click at [299, 658] on button "Use this Text" at bounding box center [301, 651] width 83 height 19
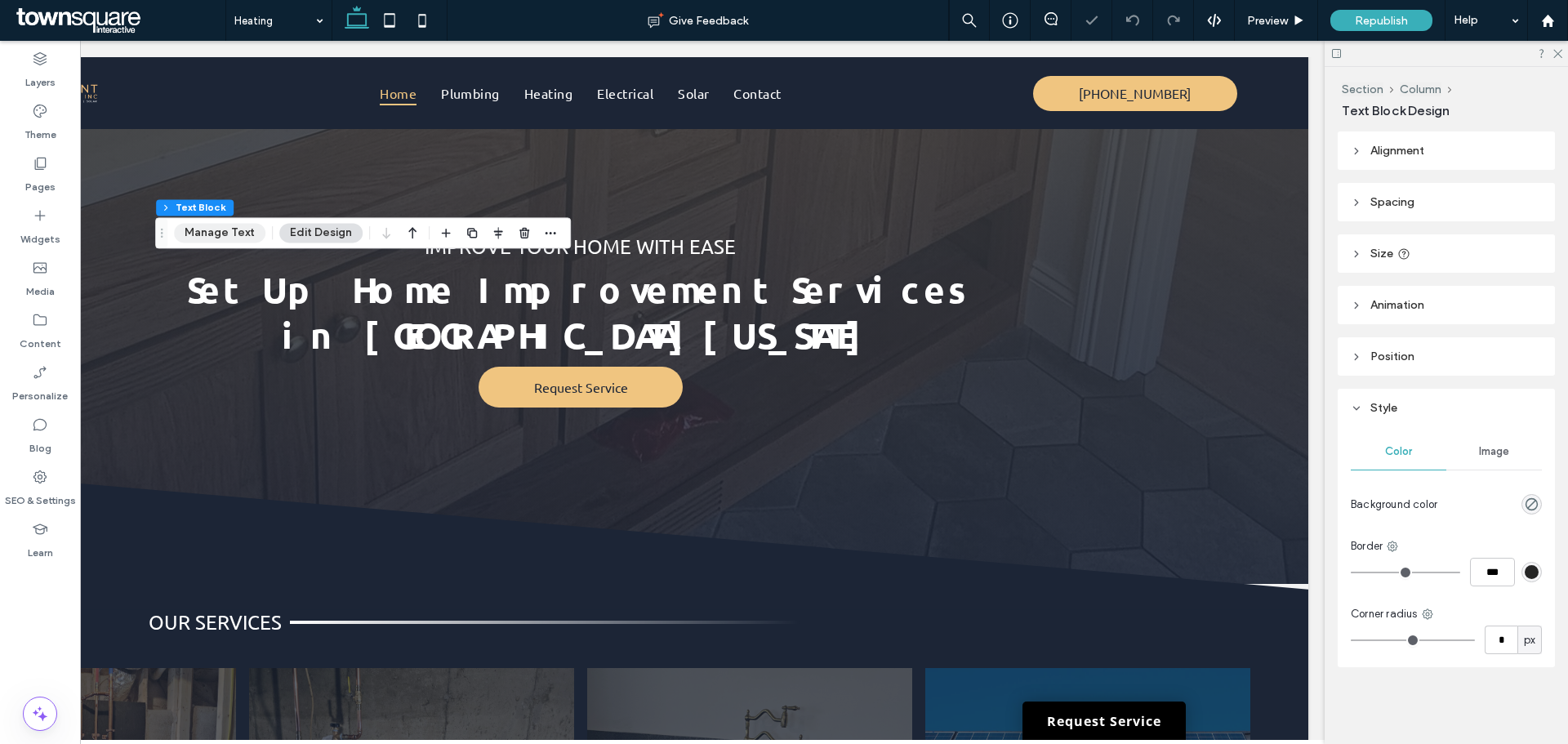
click at [215, 238] on button "Manage Text" at bounding box center [219, 232] width 91 height 19
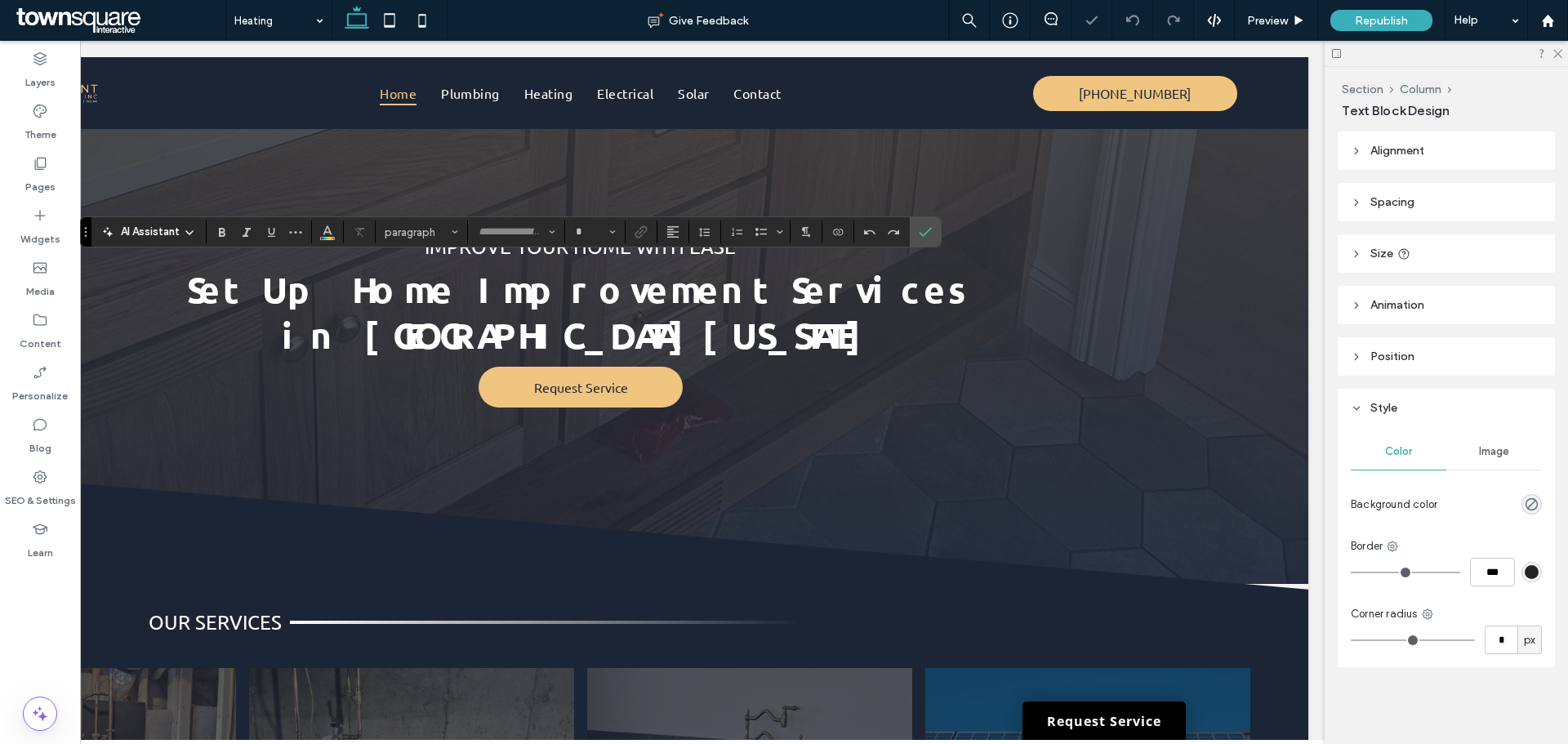
type input "******"
type input "**"
click at [137, 235] on span "AI Assistant" at bounding box center [150, 231] width 58 height 16
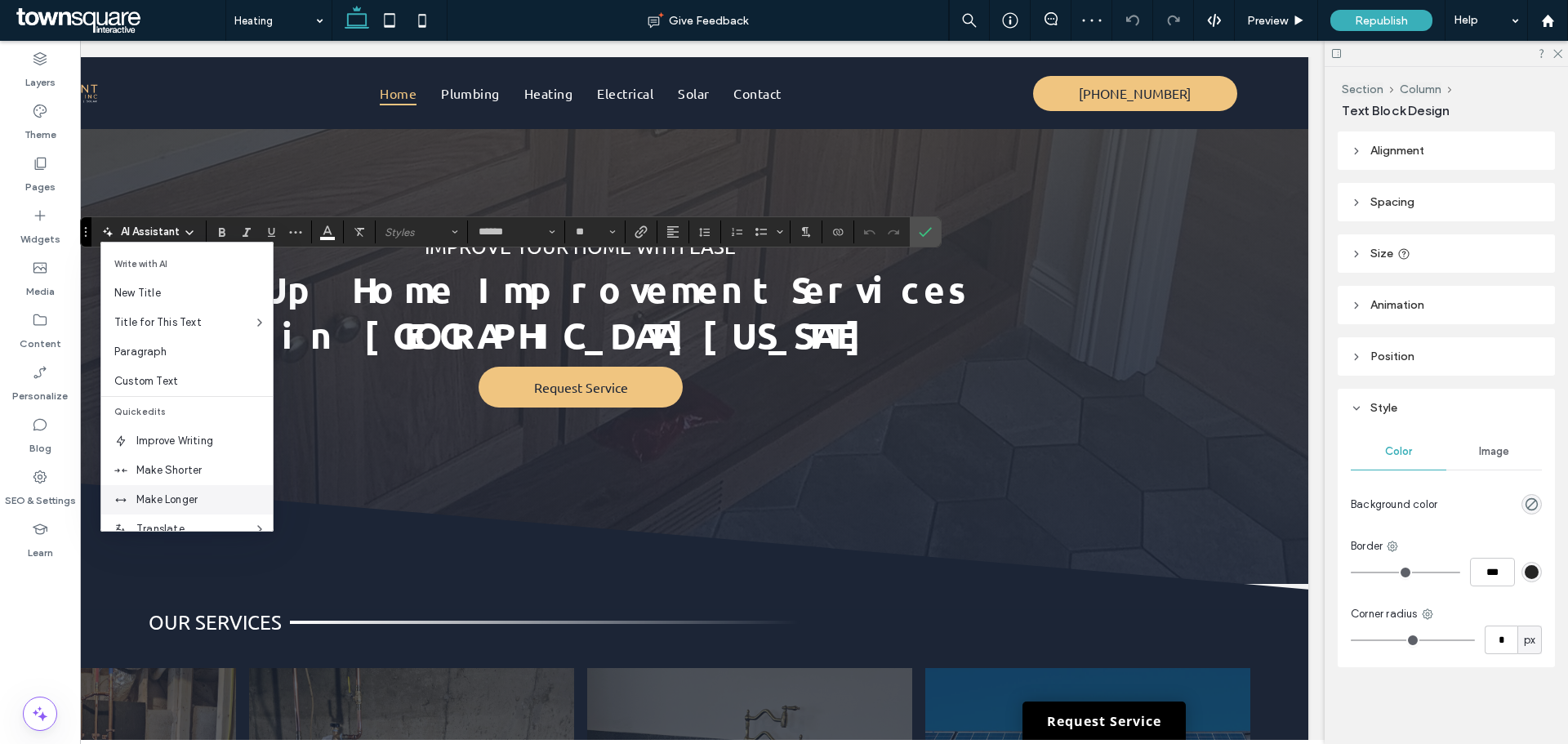
click at [153, 491] on span "Make Longer" at bounding box center [204, 499] width 136 height 16
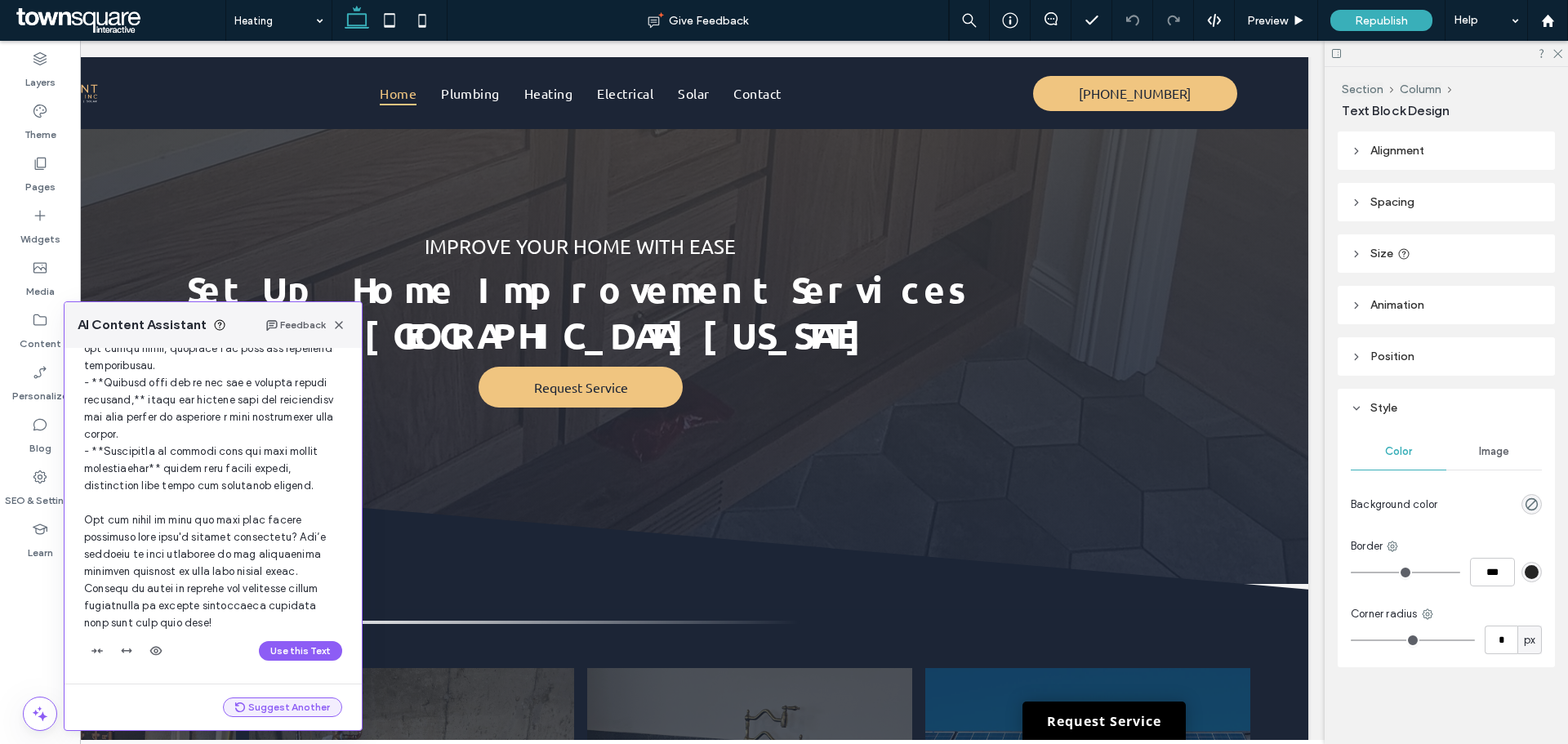
scroll to position [328, 0]
click at [283, 652] on button "Use this Text" at bounding box center [301, 651] width 83 height 19
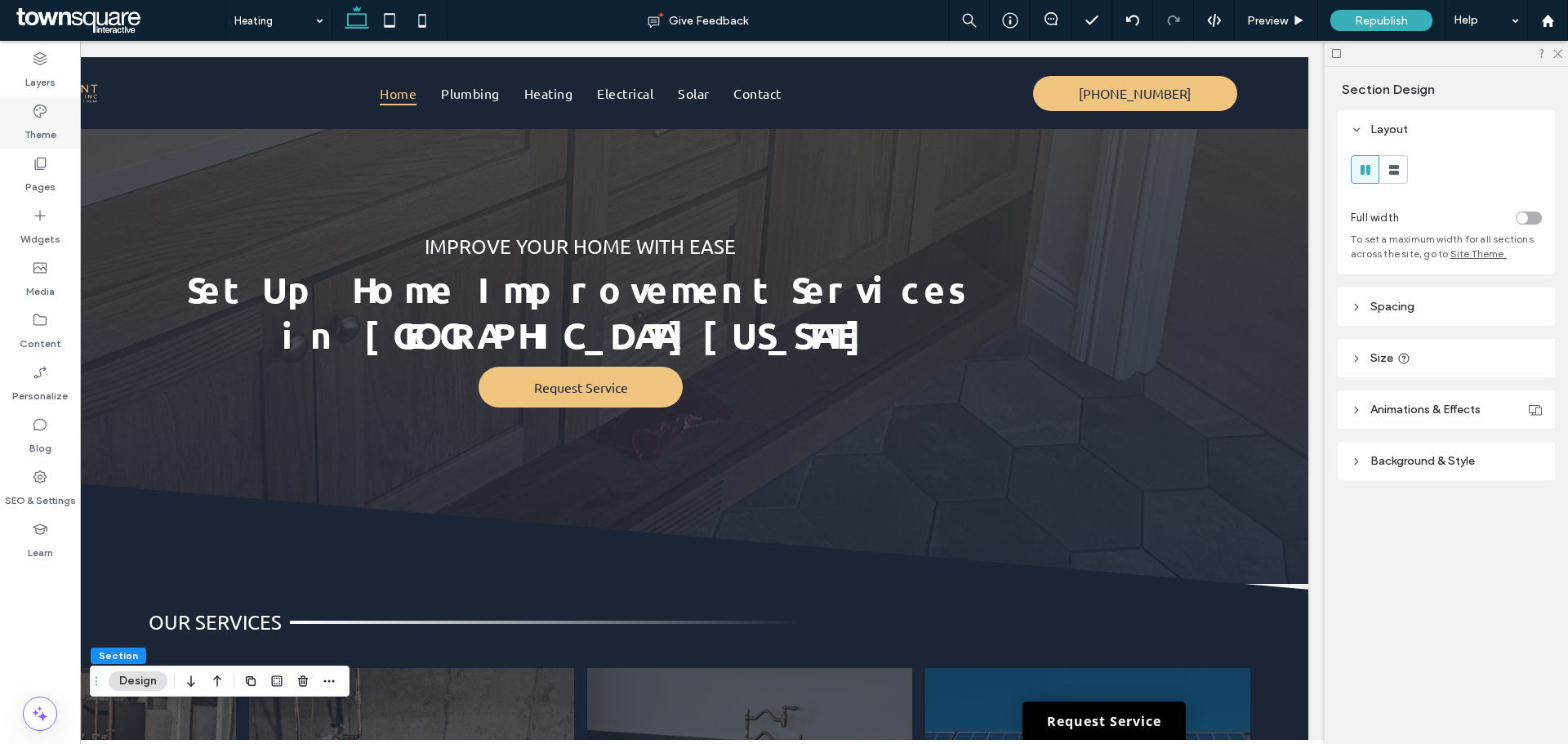
click at [39, 125] on label "Theme" at bounding box center [41, 130] width 32 height 23
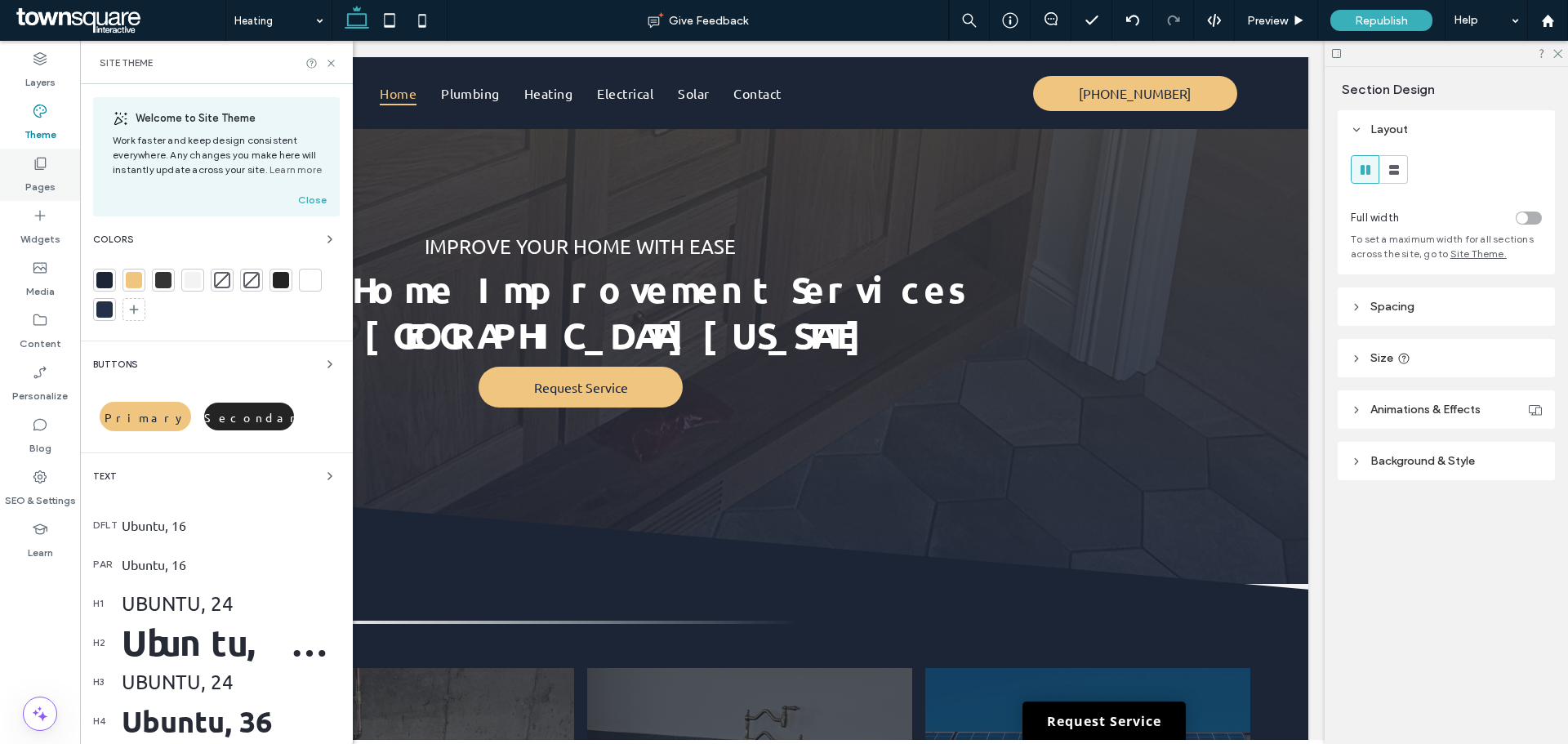
click at [32, 163] on icon at bounding box center [40, 163] width 16 height 16
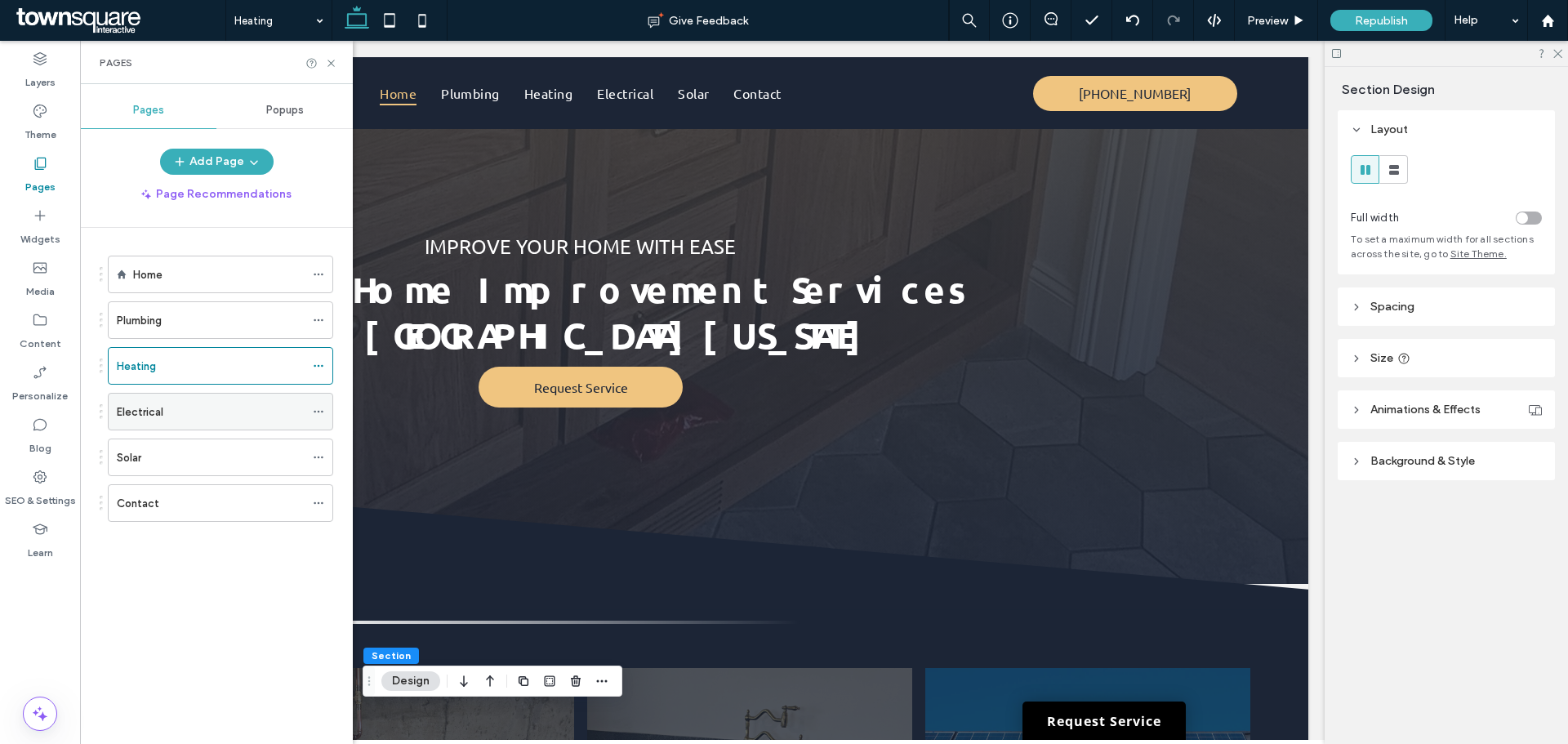
click at [189, 419] on div "Electrical" at bounding box center [211, 412] width 188 height 17
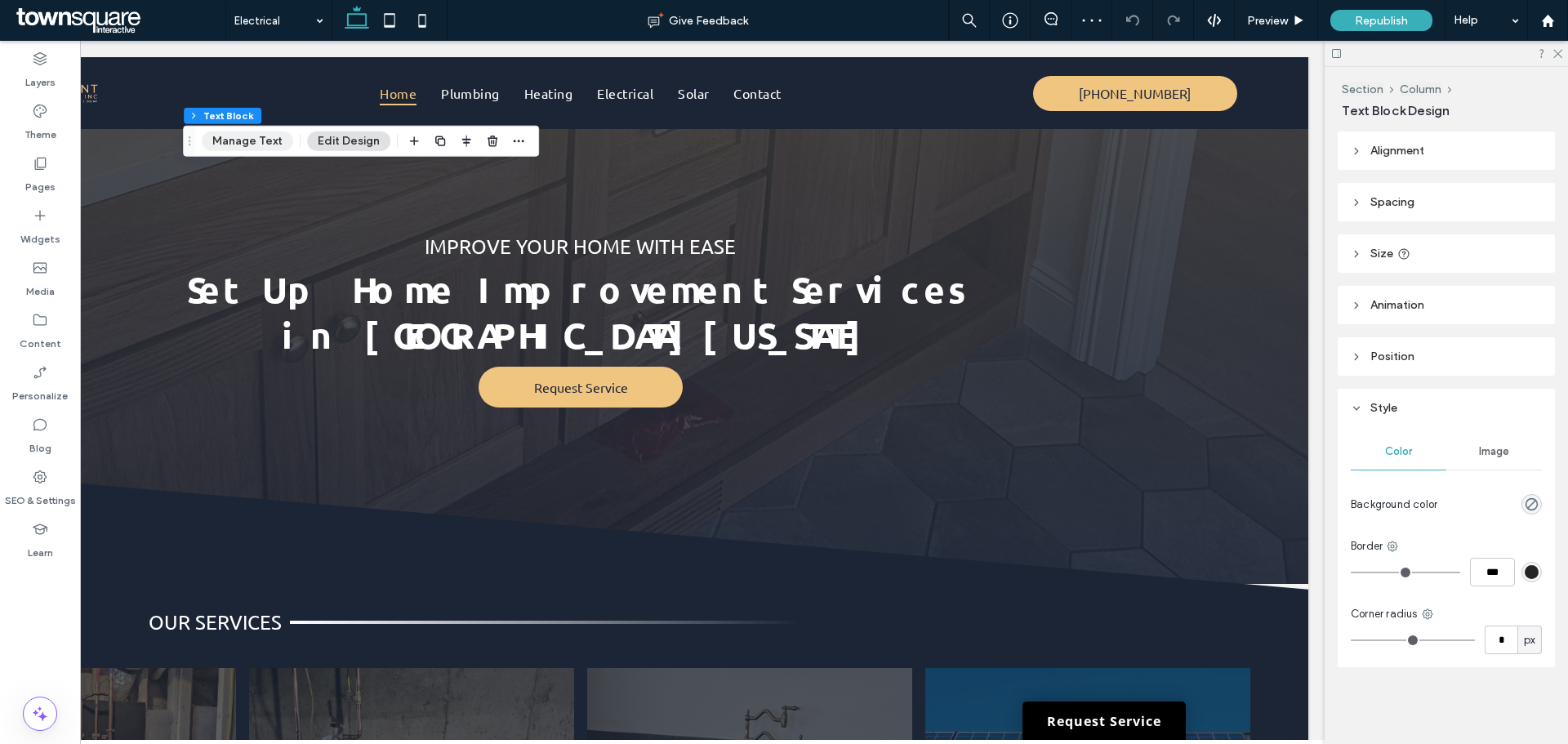
click at [242, 147] on button "Manage Text" at bounding box center [247, 141] width 91 height 19
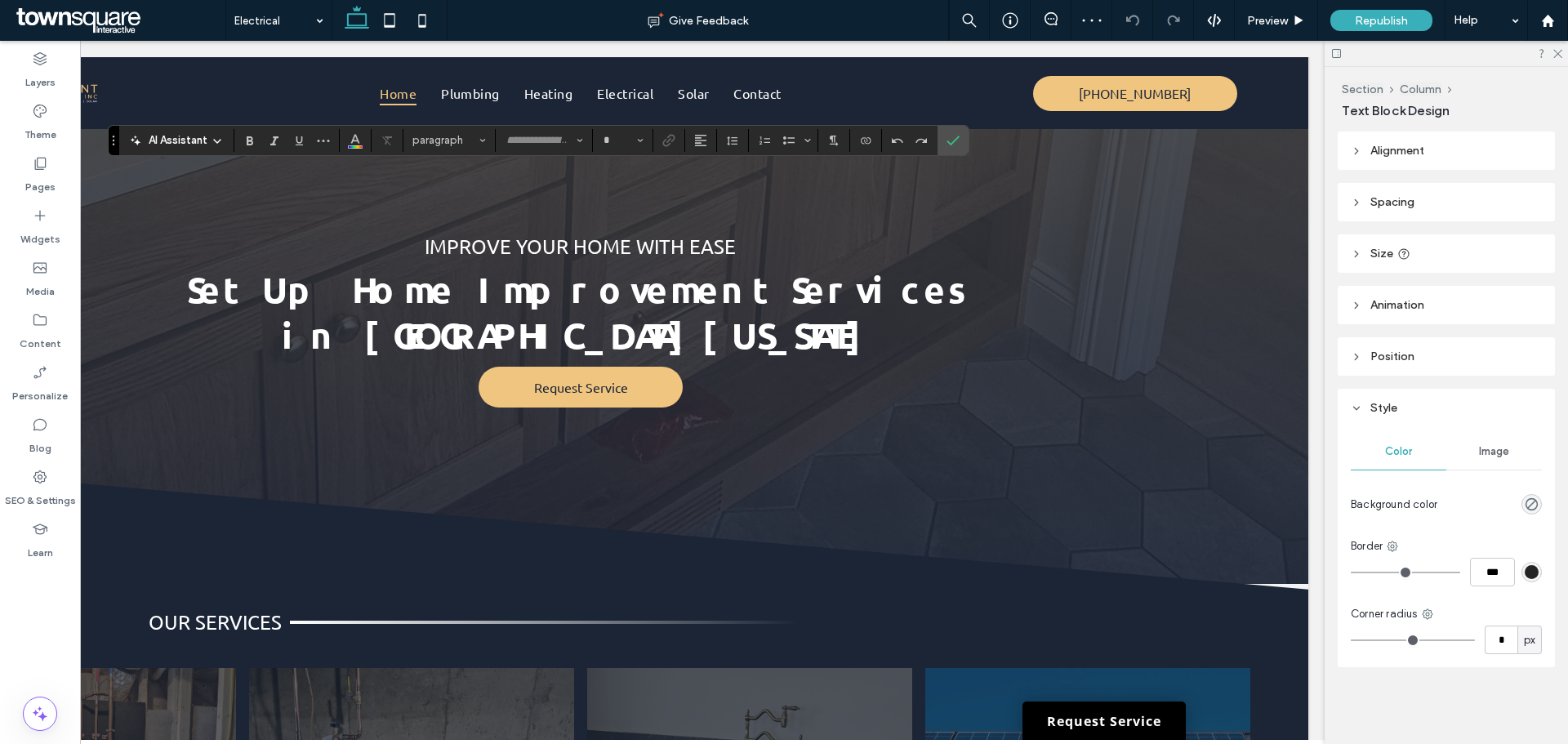
type input "******"
type input "**"
click at [193, 136] on span "AI Assistant" at bounding box center [177, 140] width 58 height 16
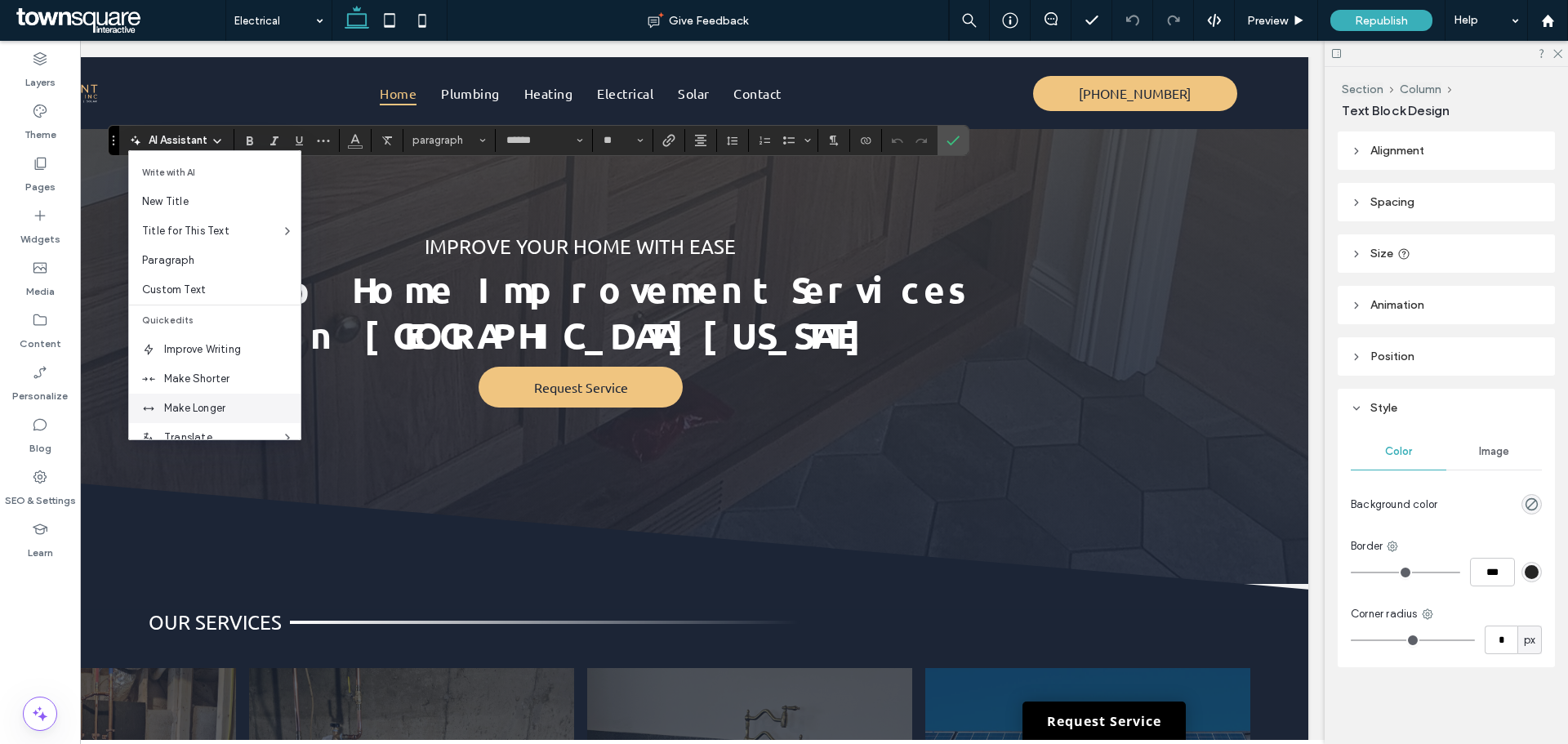
click at [223, 401] on span "Make Longer" at bounding box center [232, 408] width 136 height 16
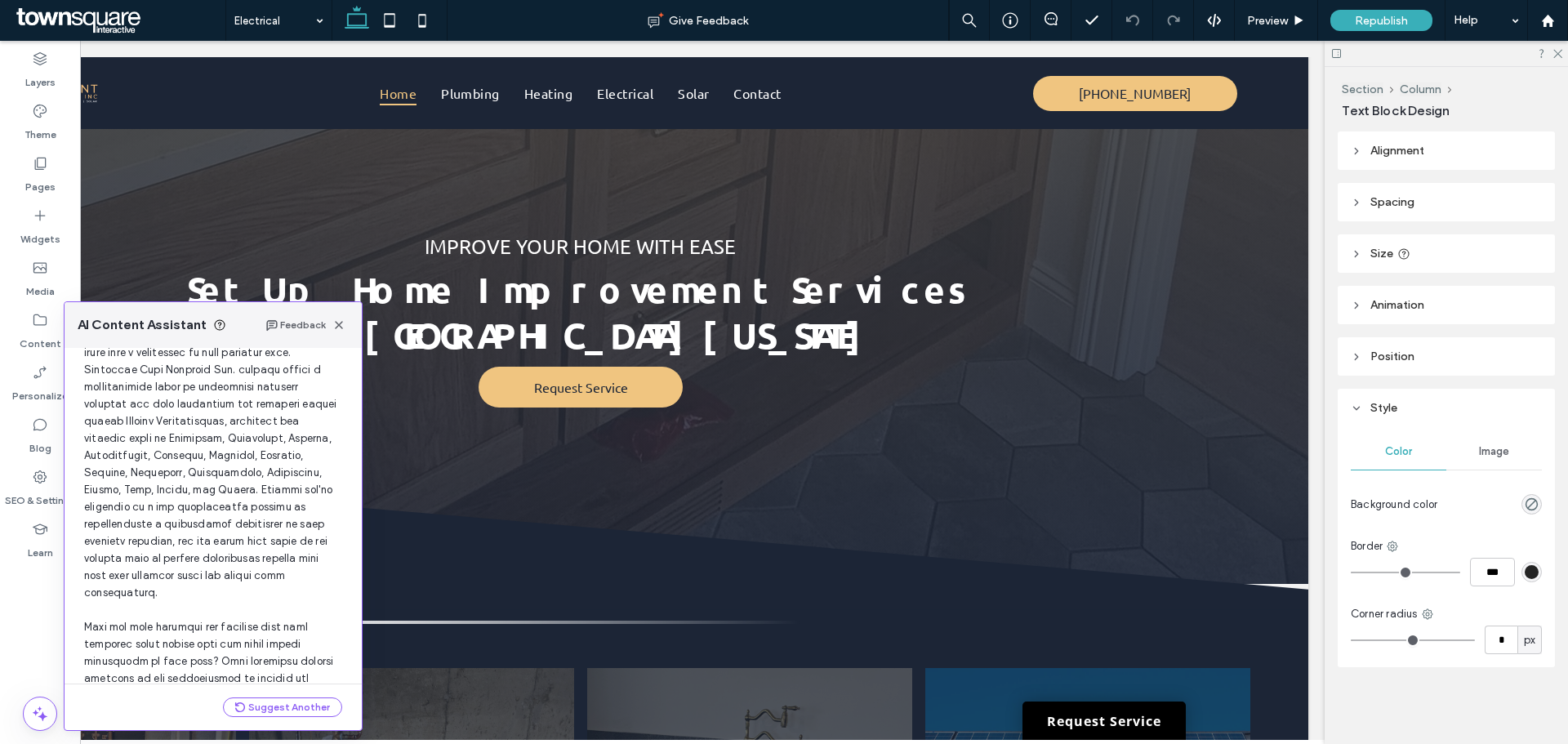
scroll to position [288, 0]
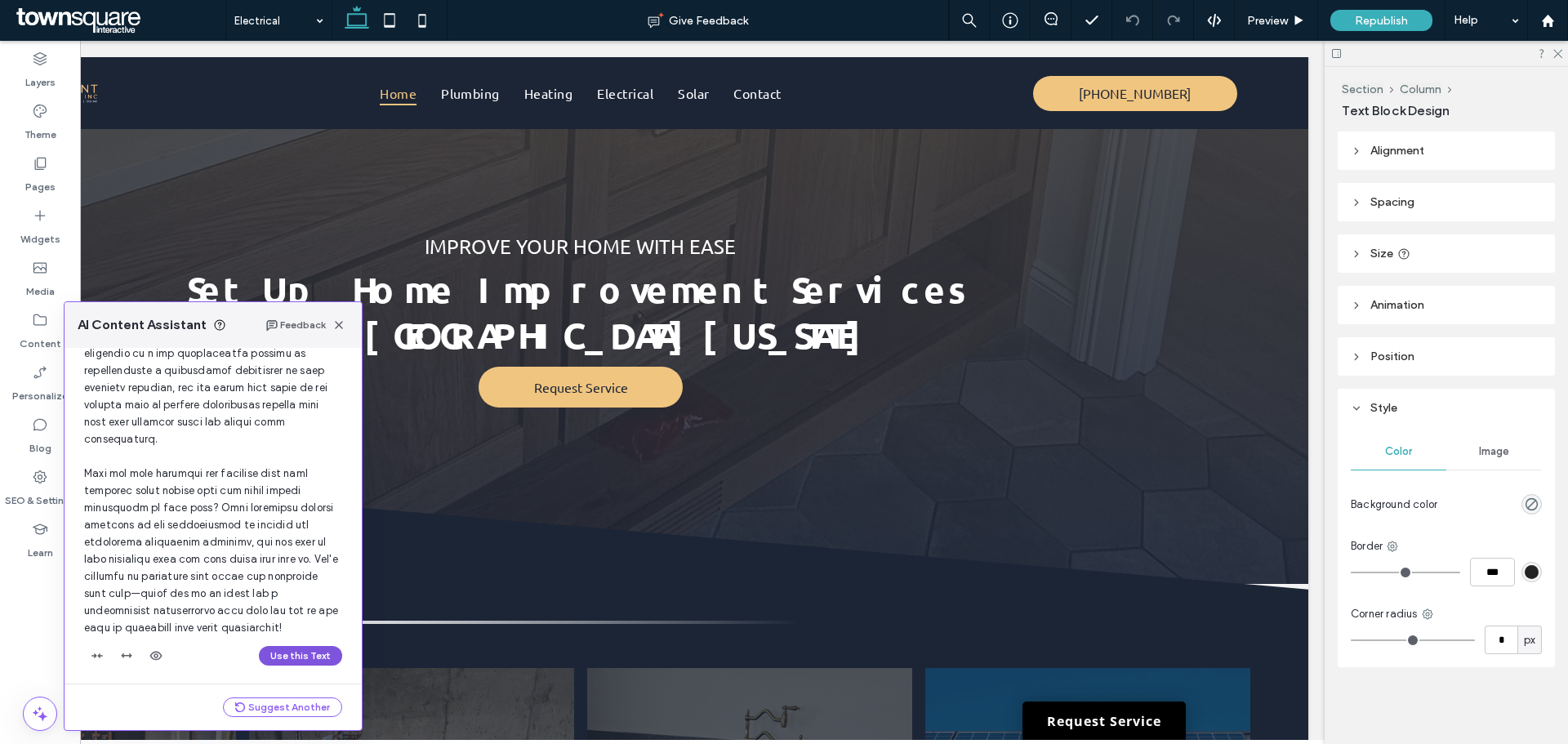
click at [276, 659] on button "Use this Text" at bounding box center [301, 655] width 83 height 19
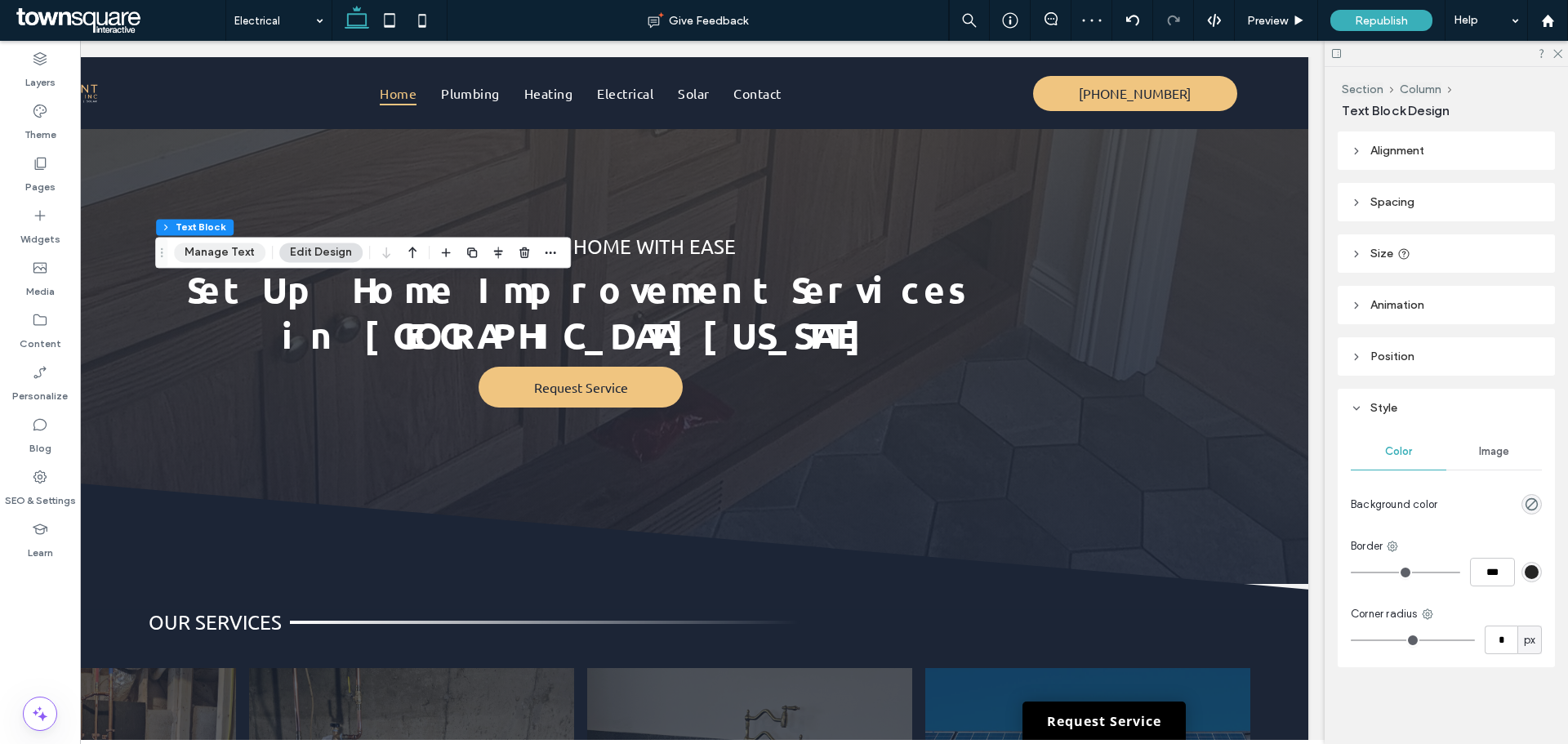
click at [209, 247] on button "Manage Text" at bounding box center [219, 252] width 91 height 19
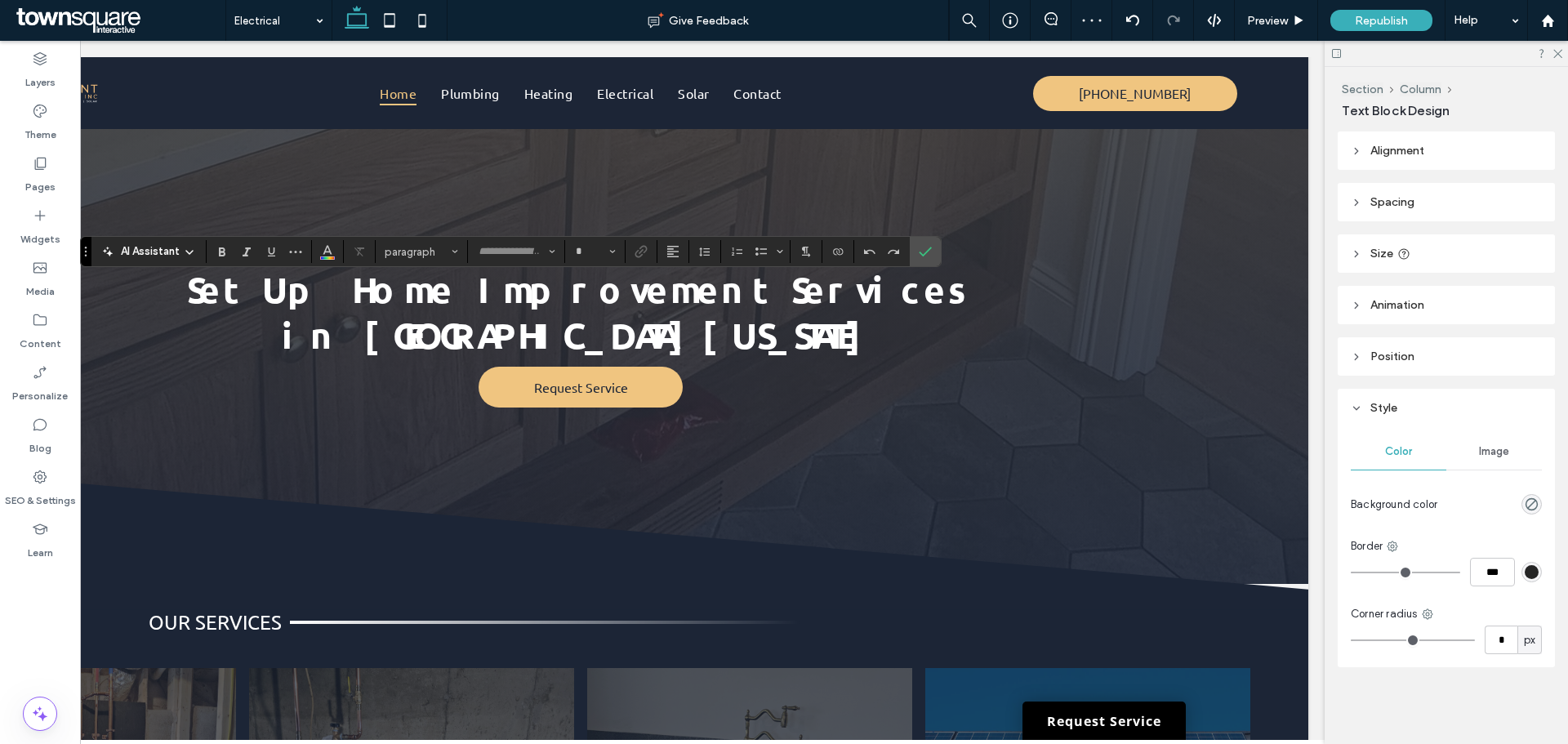
type input "******"
type input "**"
click at [141, 253] on span "AI Assistant" at bounding box center [150, 251] width 58 height 16
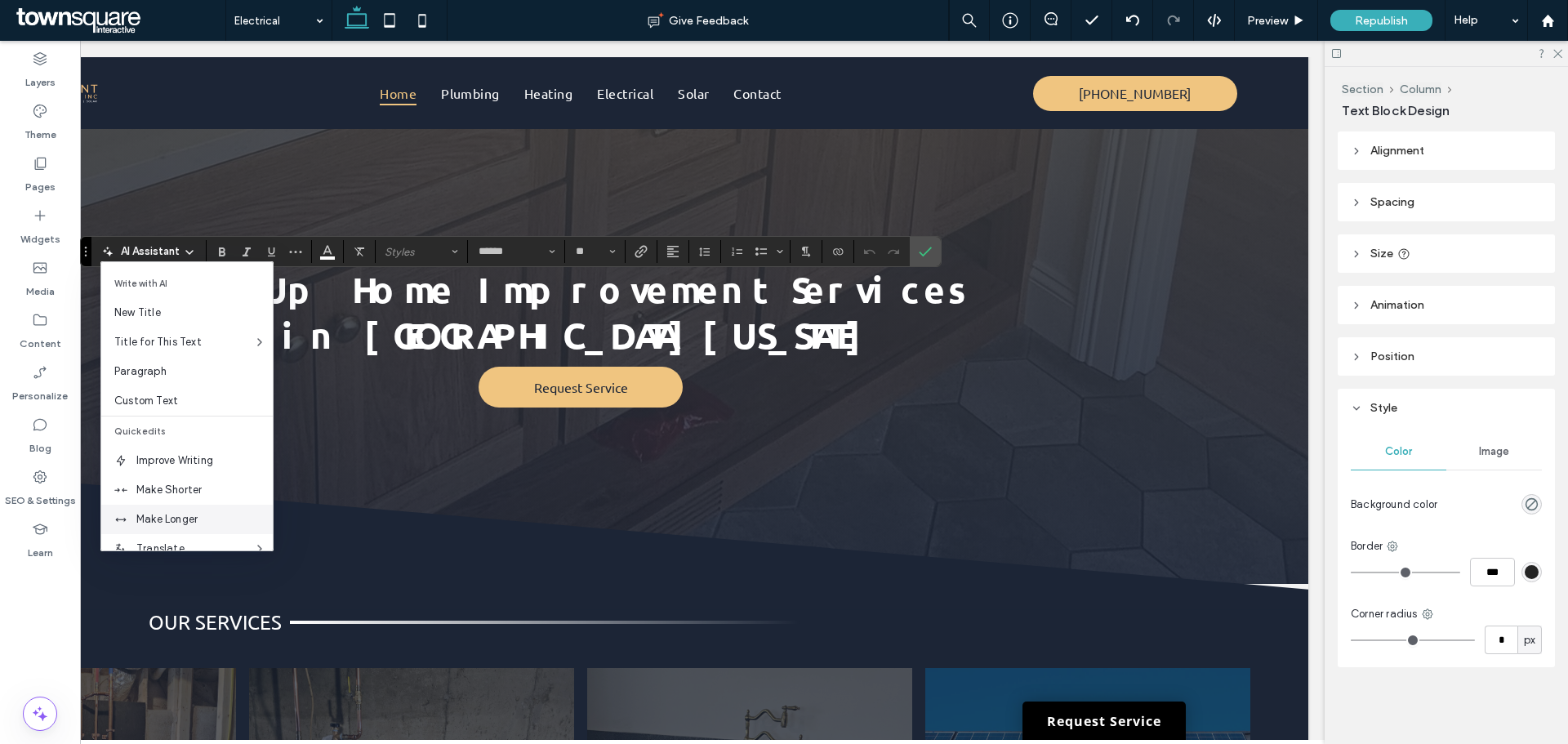
click at [147, 525] on span "Make Longer" at bounding box center [204, 519] width 136 height 16
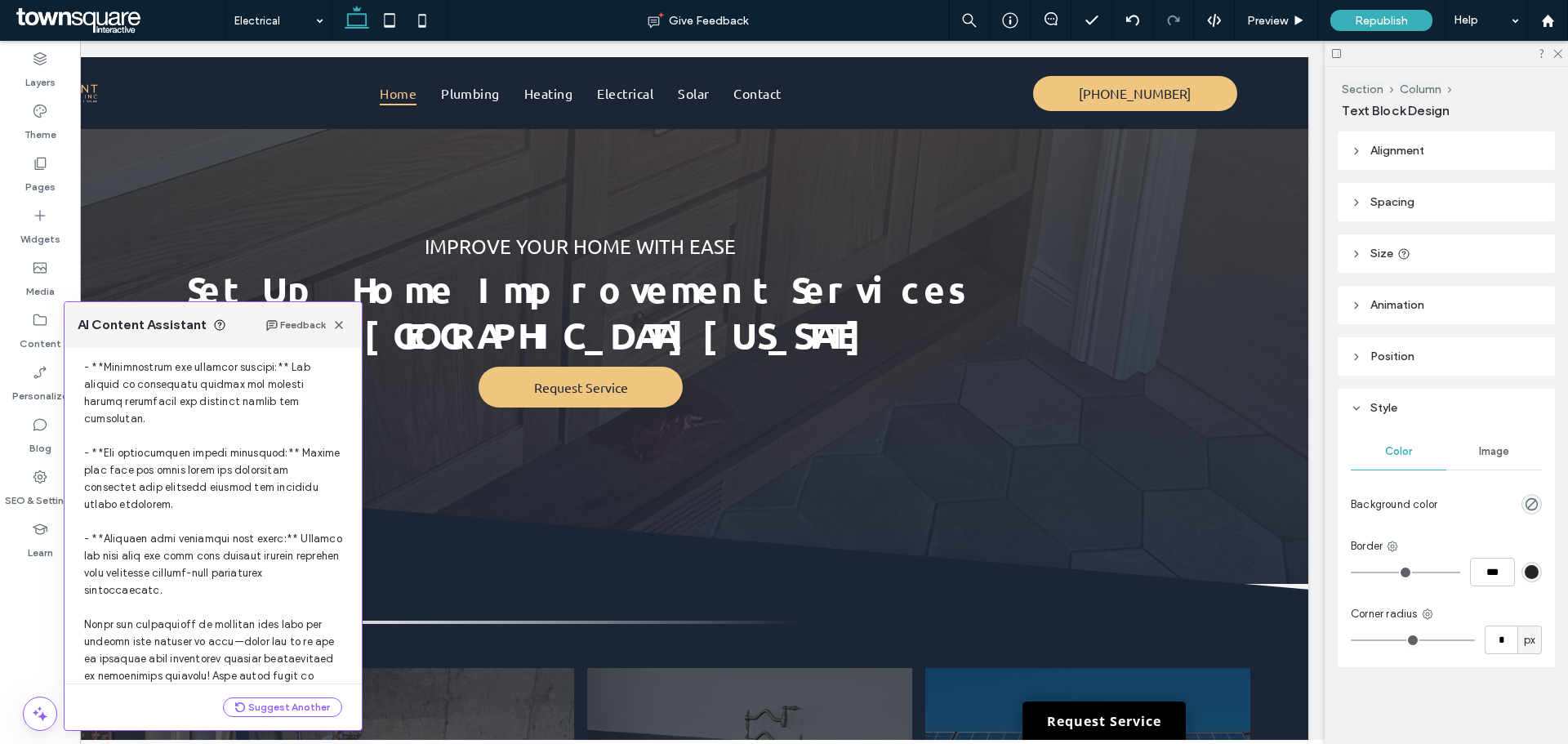
scroll to position [499, 0]
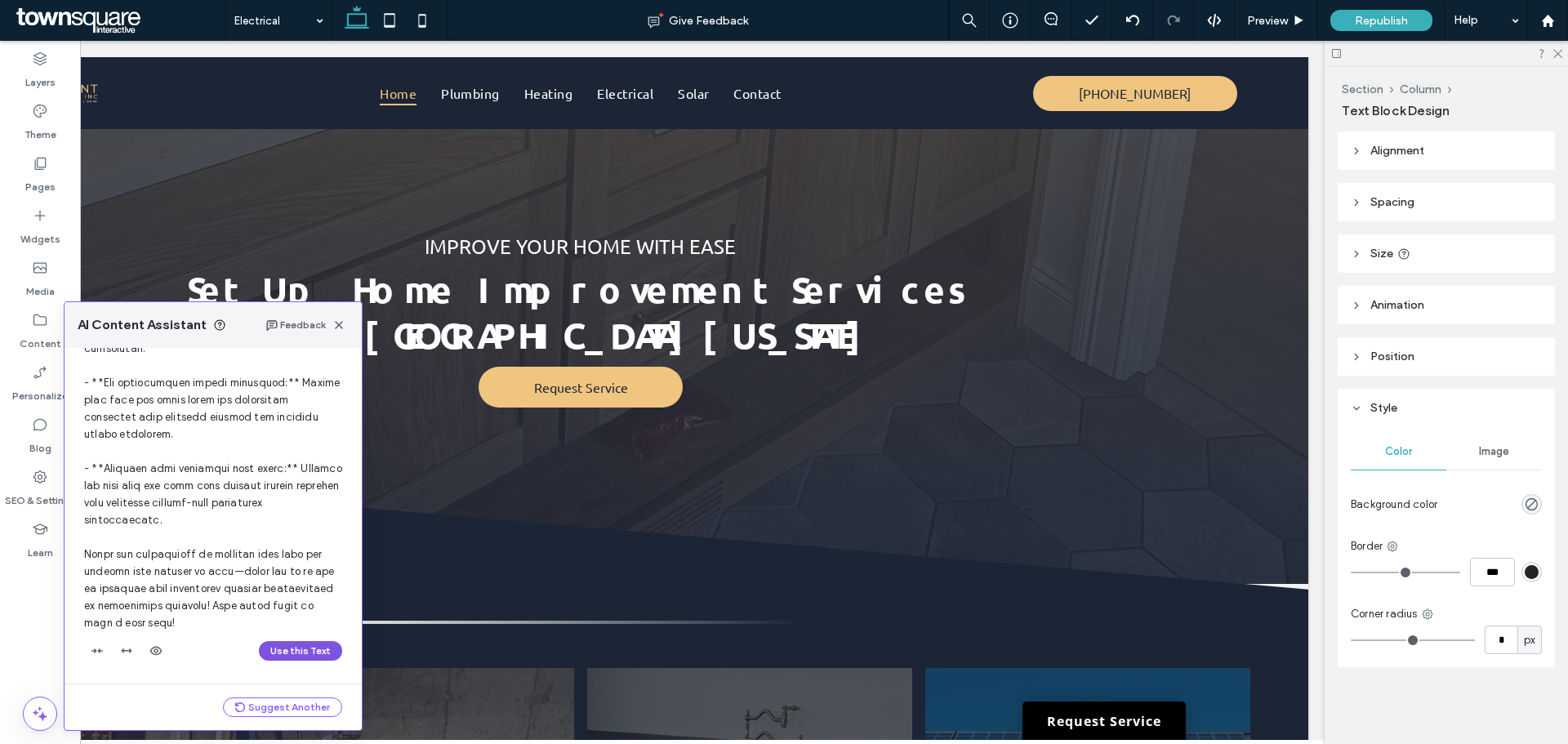
click at [293, 651] on button "Use this Text" at bounding box center [301, 651] width 83 height 19
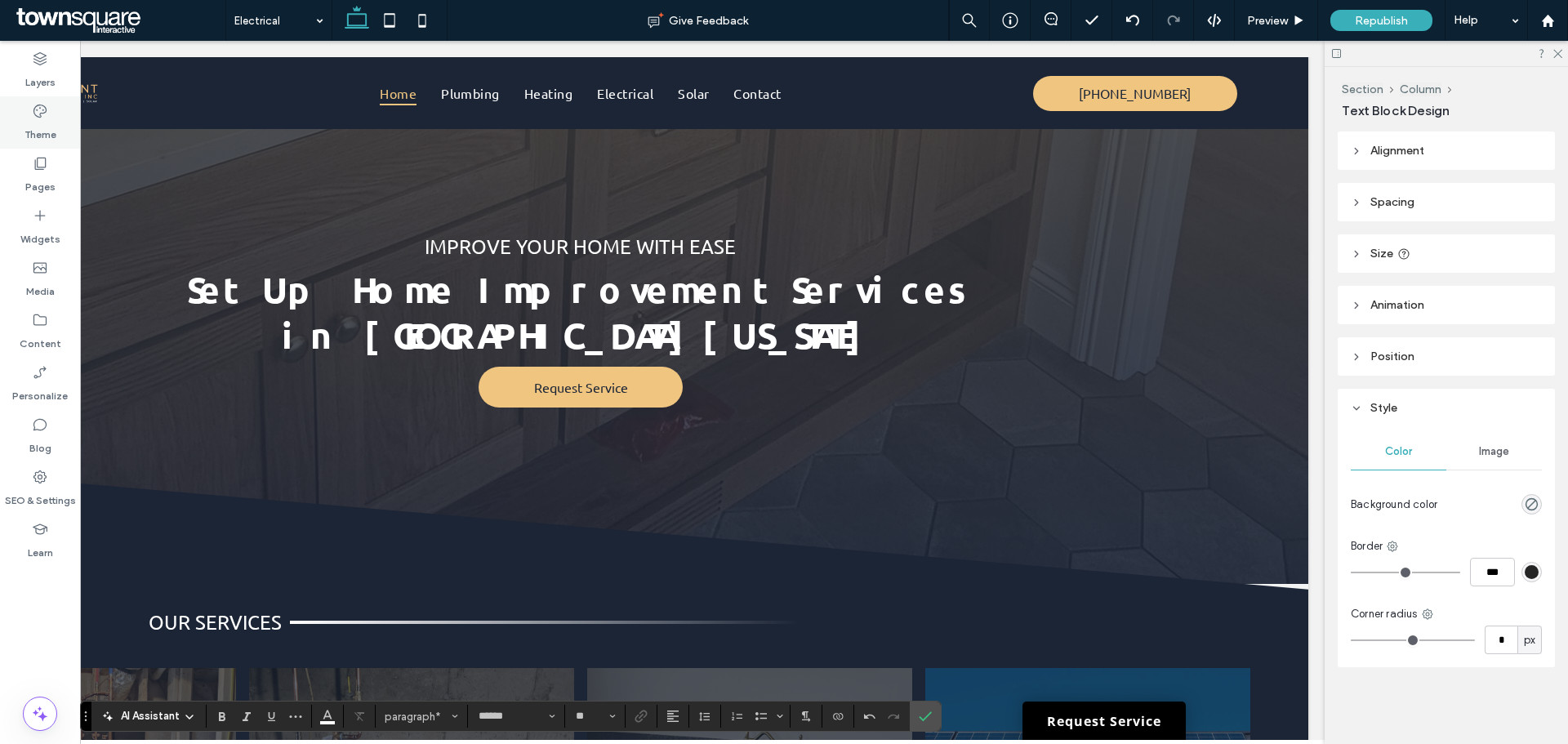
click at [52, 126] on label "Theme" at bounding box center [41, 130] width 32 height 23
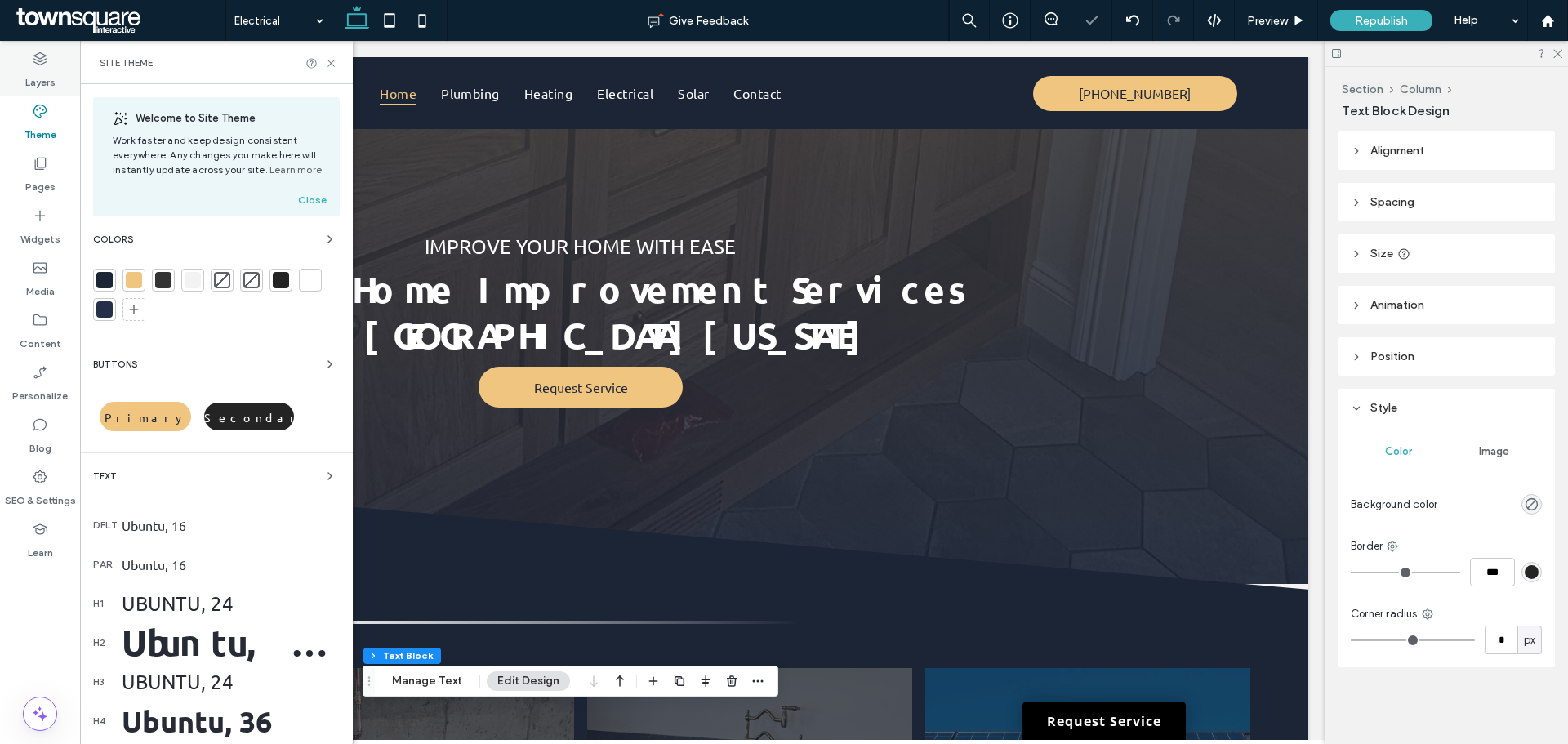
click at [48, 92] on div "Layers" at bounding box center [40, 70] width 80 height 53
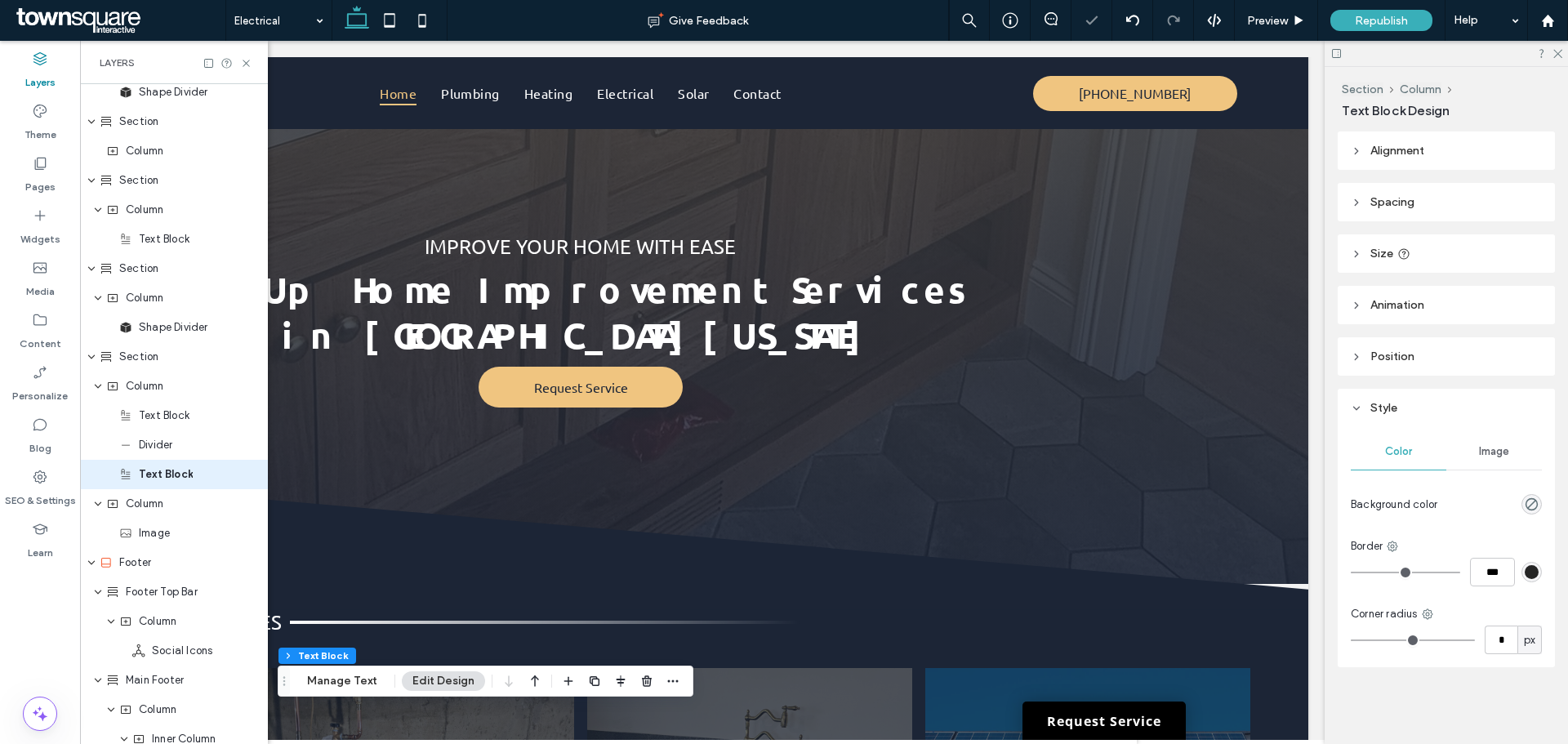
scroll to position [597, 0]
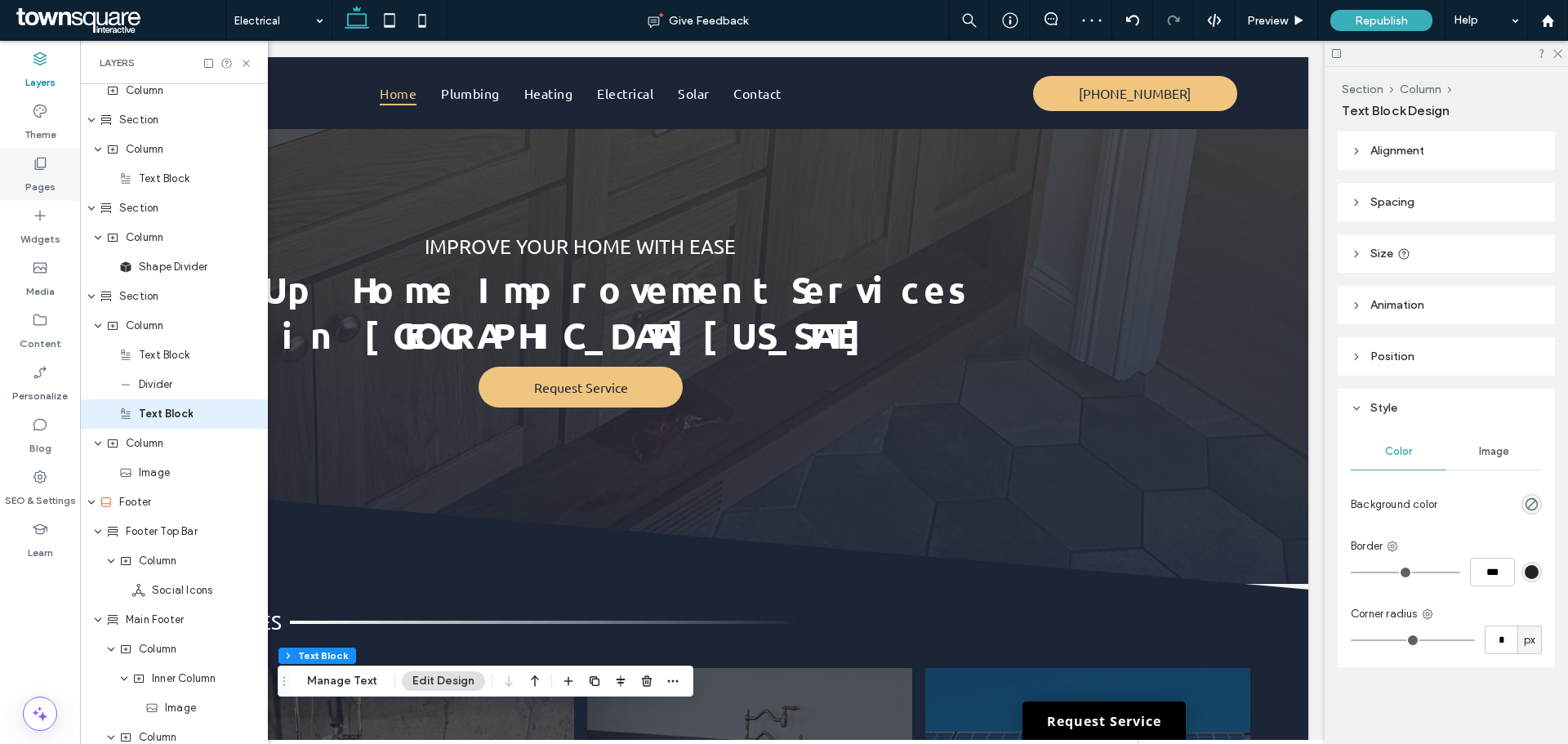
click at [55, 192] on div "Pages" at bounding box center [40, 175] width 80 height 53
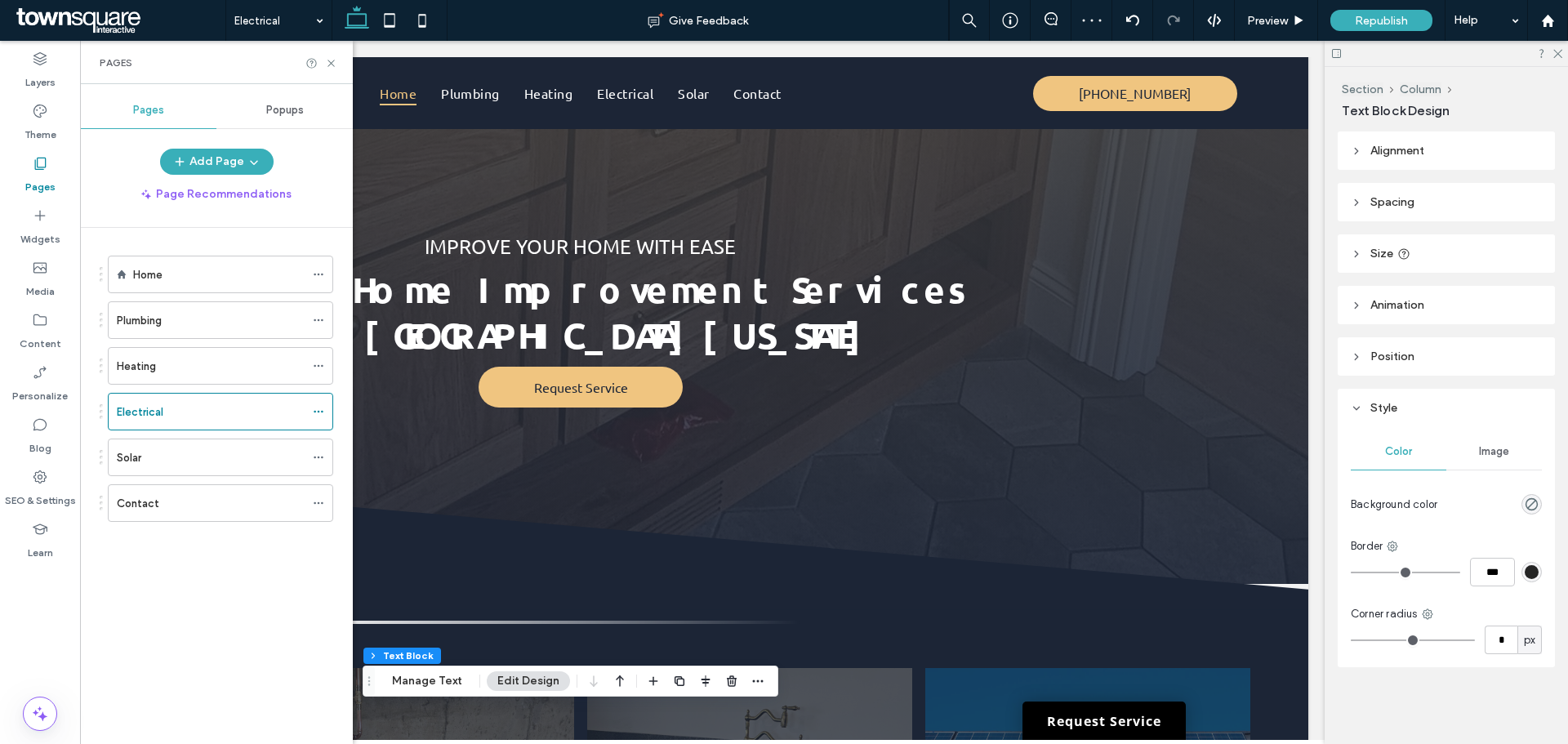
scroll to position [0, 243]
click at [194, 466] on div "Solar" at bounding box center [211, 458] width 188 height 36
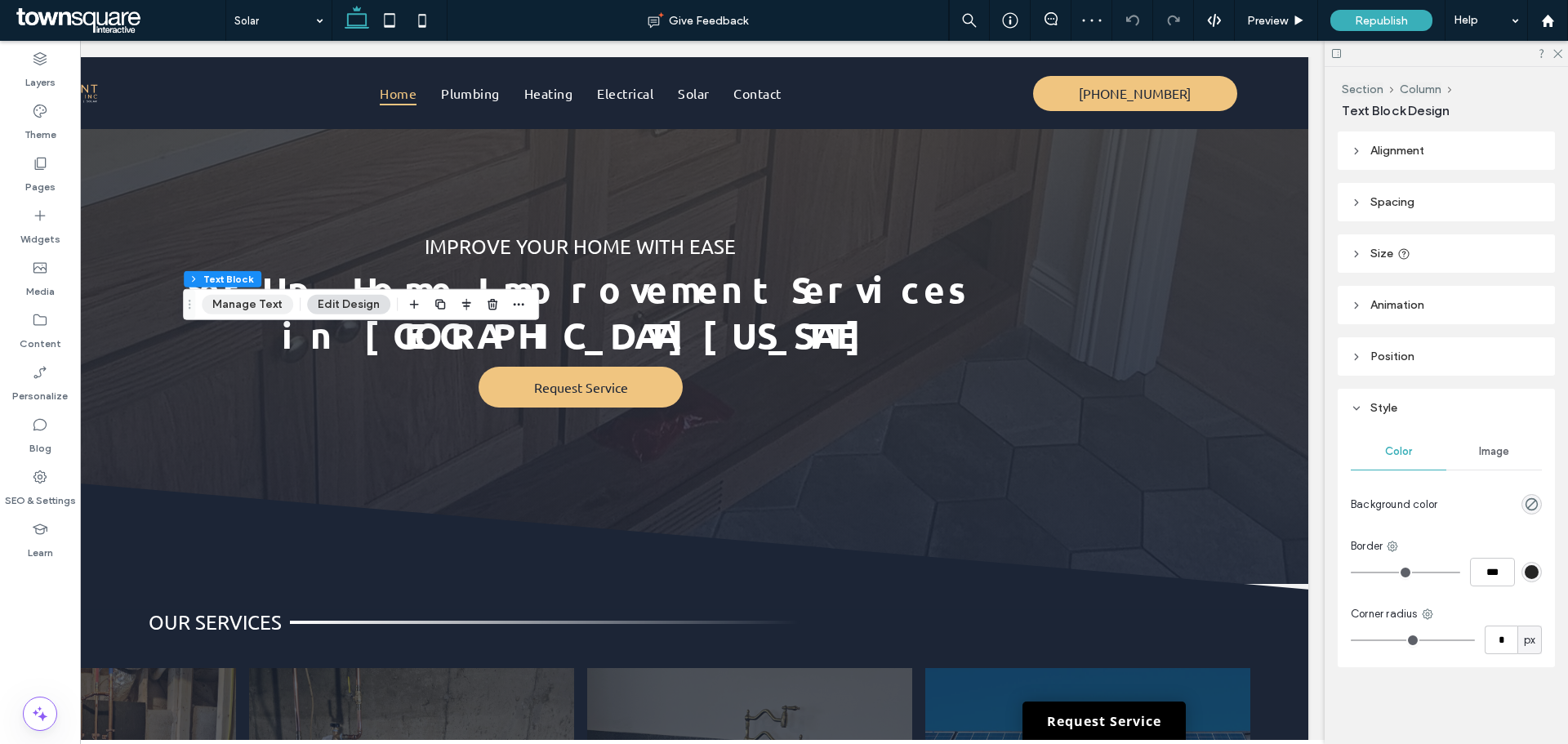
click at [219, 309] on button "Manage Text" at bounding box center [247, 304] width 91 height 19
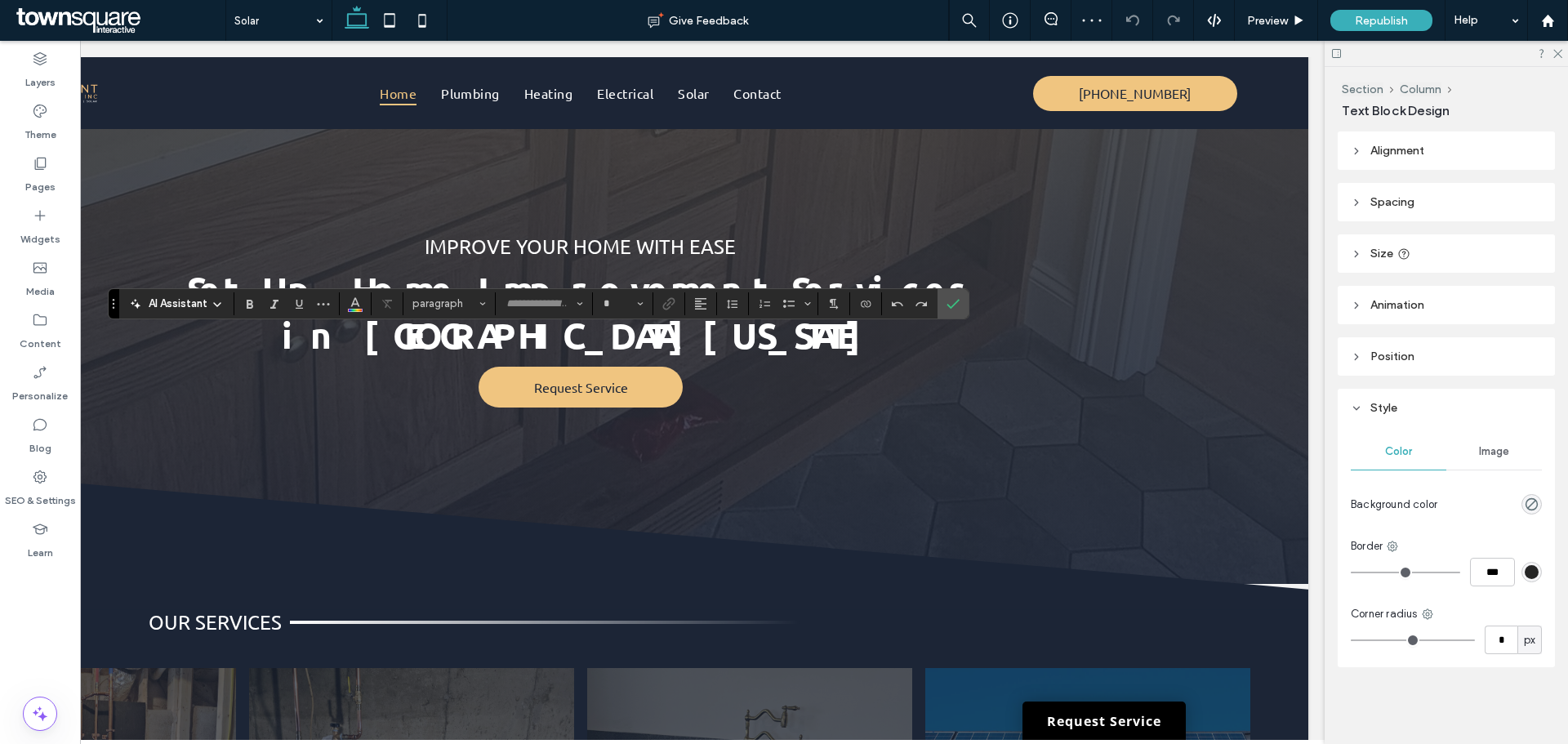
type input "******"
type input "**"
click at [190, 302] on span "AI Assistant" at bounding box center [177, 303] width 58 height 16
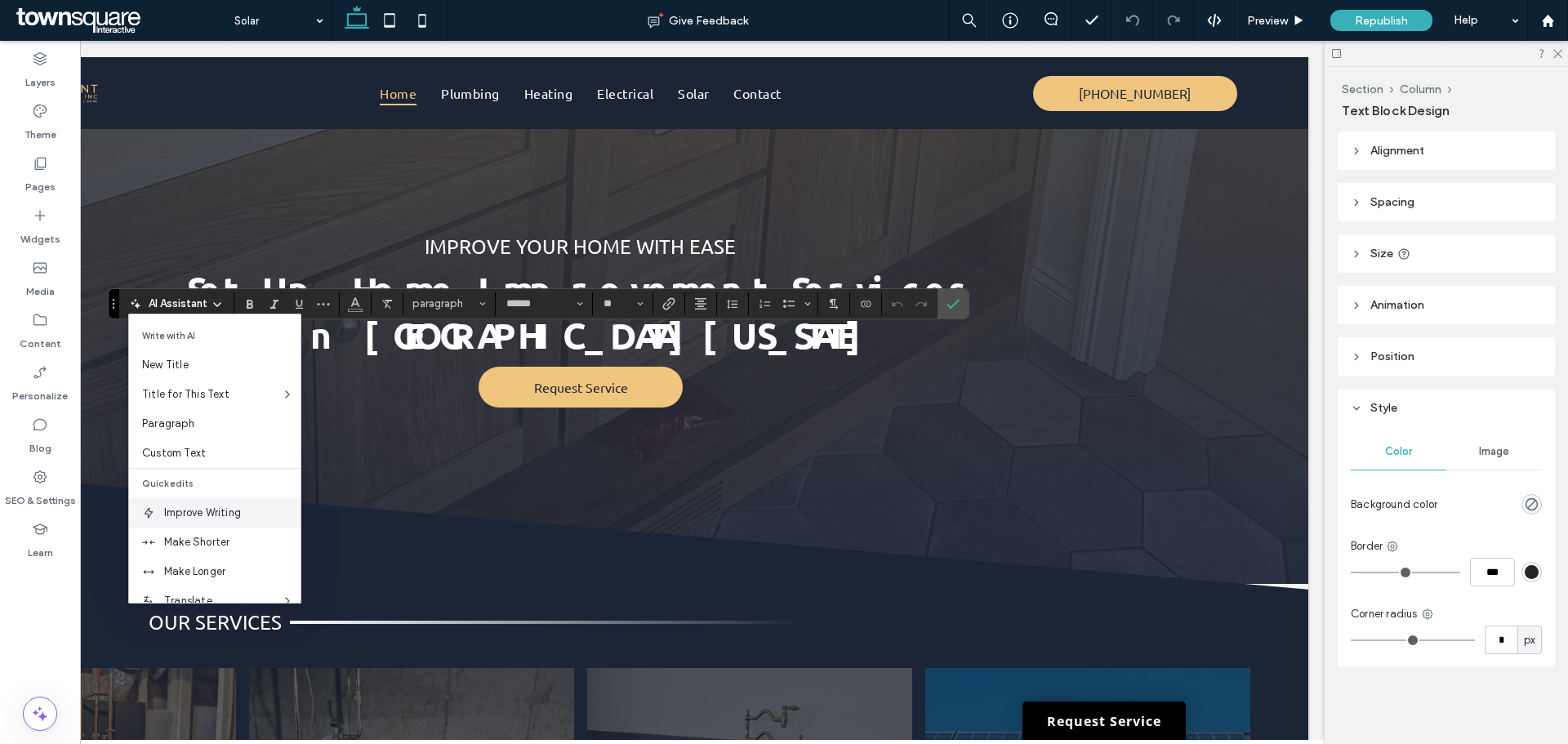
scroll to position [108, 0]
click at [197, 467] on span "Make Longer" at bounding box center [232, 464] width 136 height 16
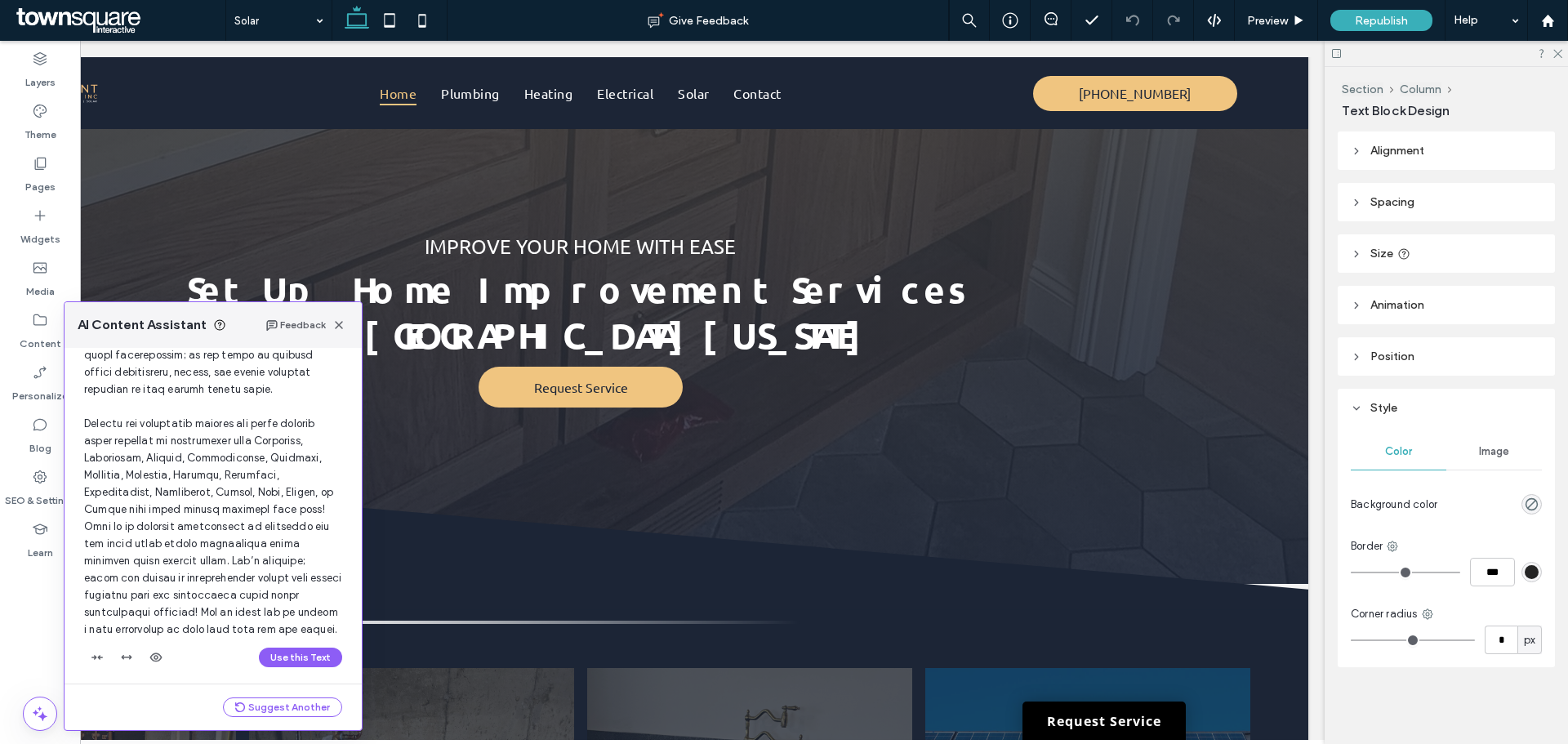
scroll to position [293, 0]
click at [315, 655] on button "Use this Text" at bounding box center [301, 651] width 83 height 19
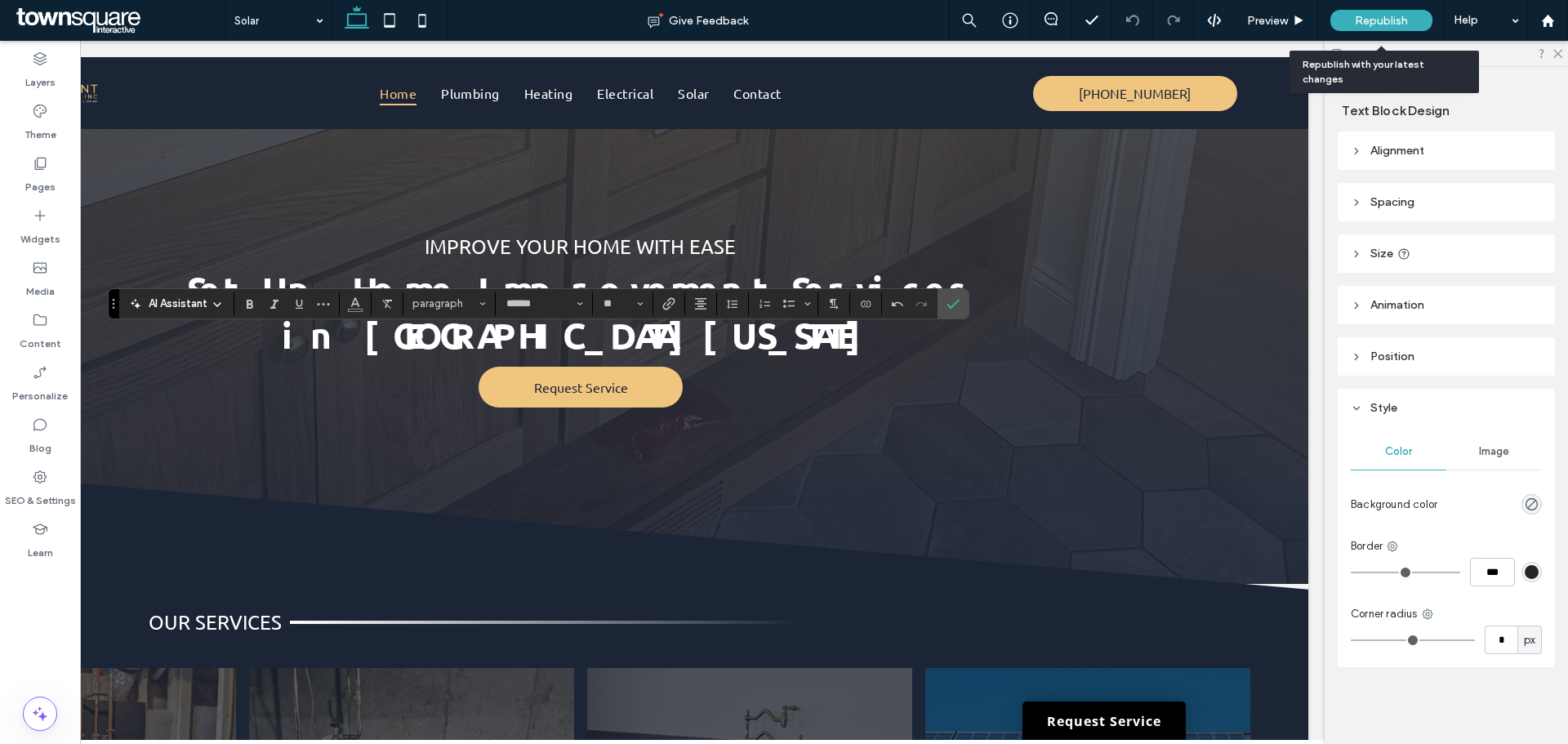
click at [1360, 14] on span "Republish" at bounding box center [1381, 20] width 53 height 14
